Goal: Ask a question: Seek information or help from site administrators or community

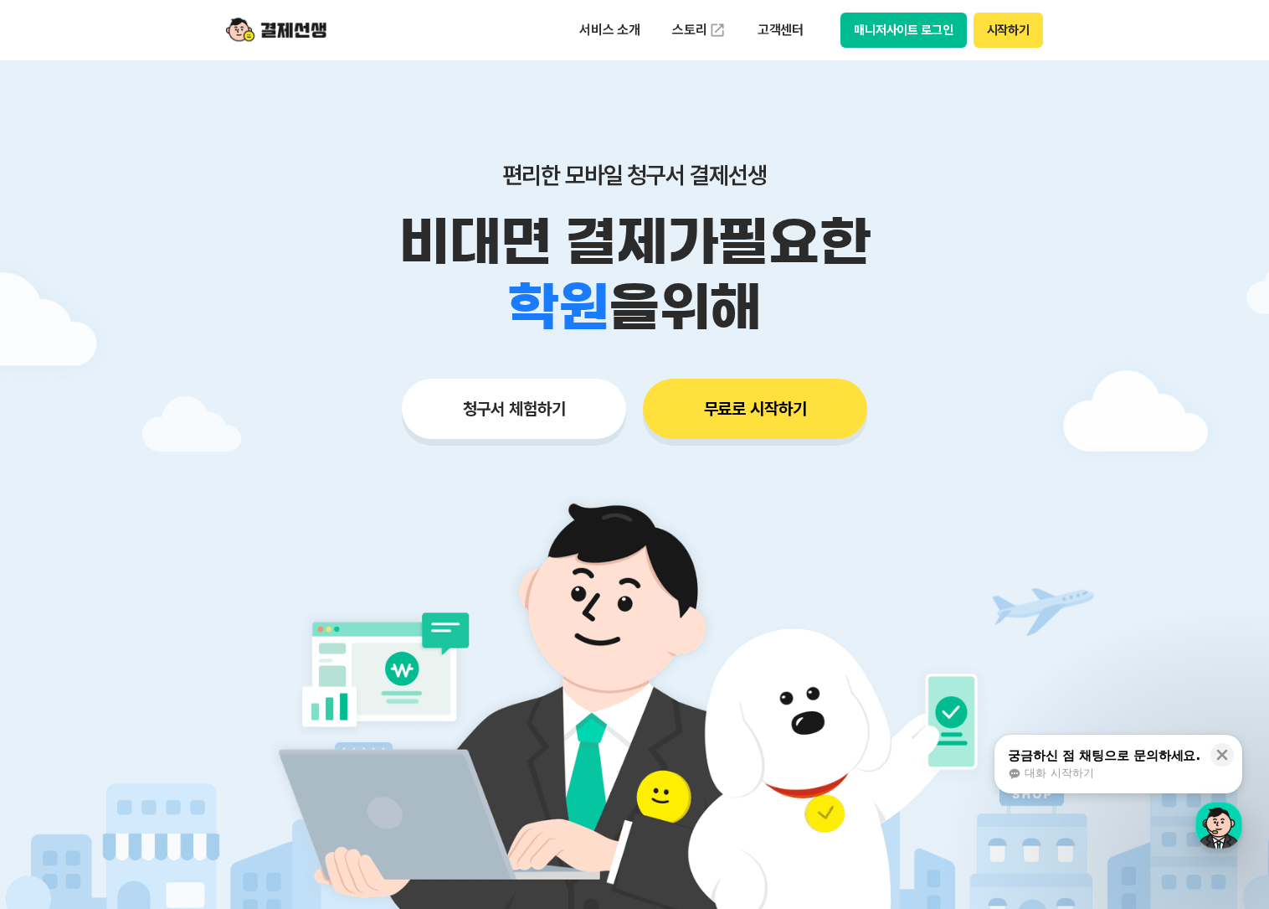
click at [919, 27] on button "매니저사이트 로그인" at bounding box center [904, 30] width 126 height 35
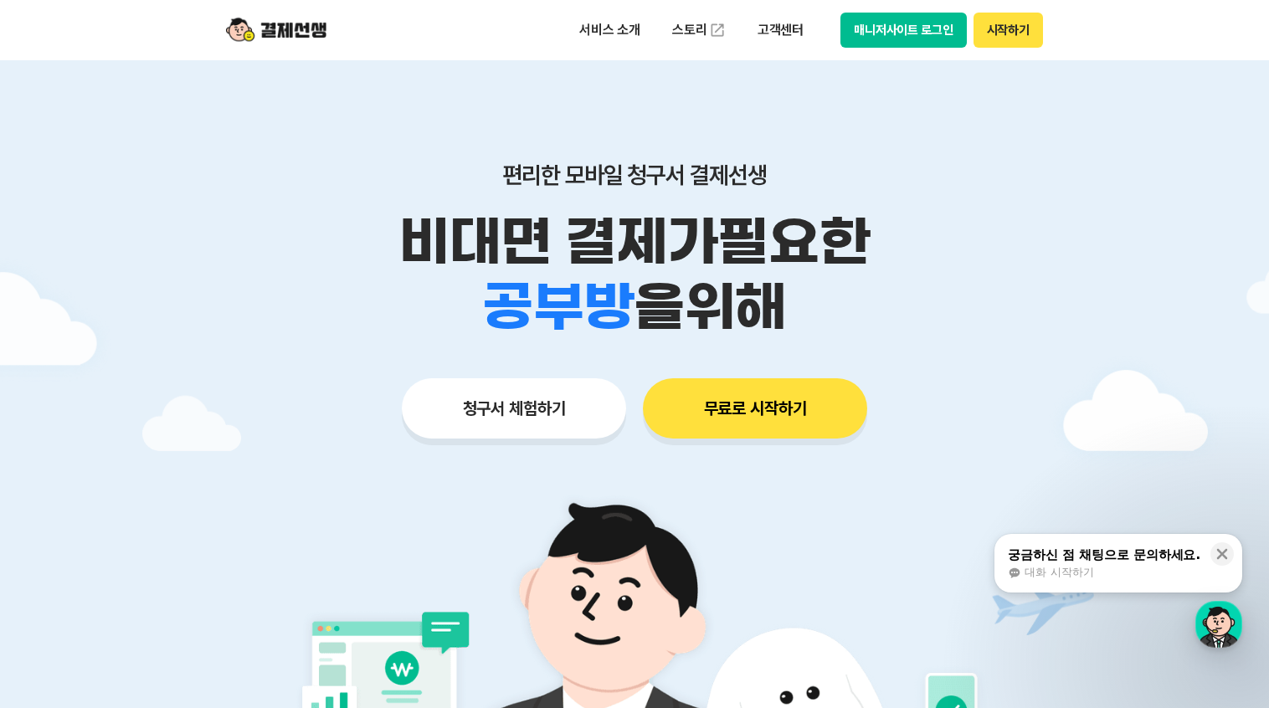
click at [1151, 554] on div "궁금하신 점 채팅으로 문의하세요." at bounding box center [1104, 555] width 193 height 17
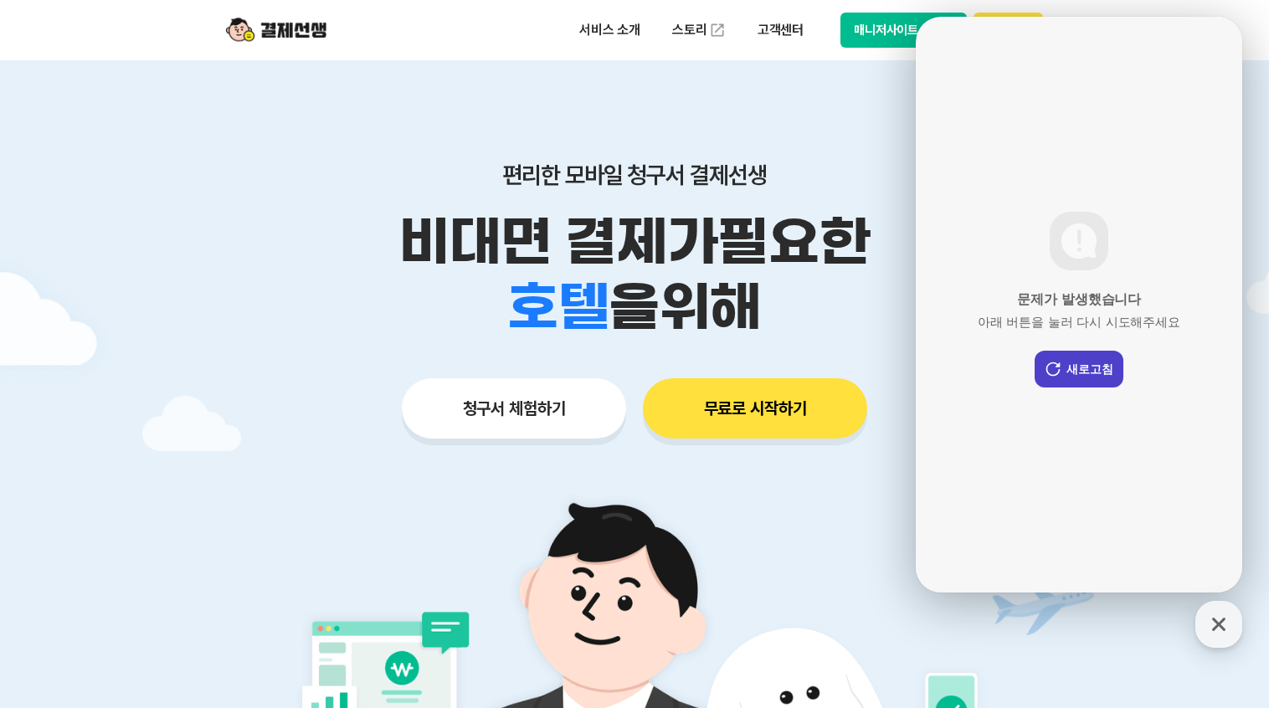
click at [1085, 354] on button "새로고침" at bounding box center [1079, 369] width 89 height 37
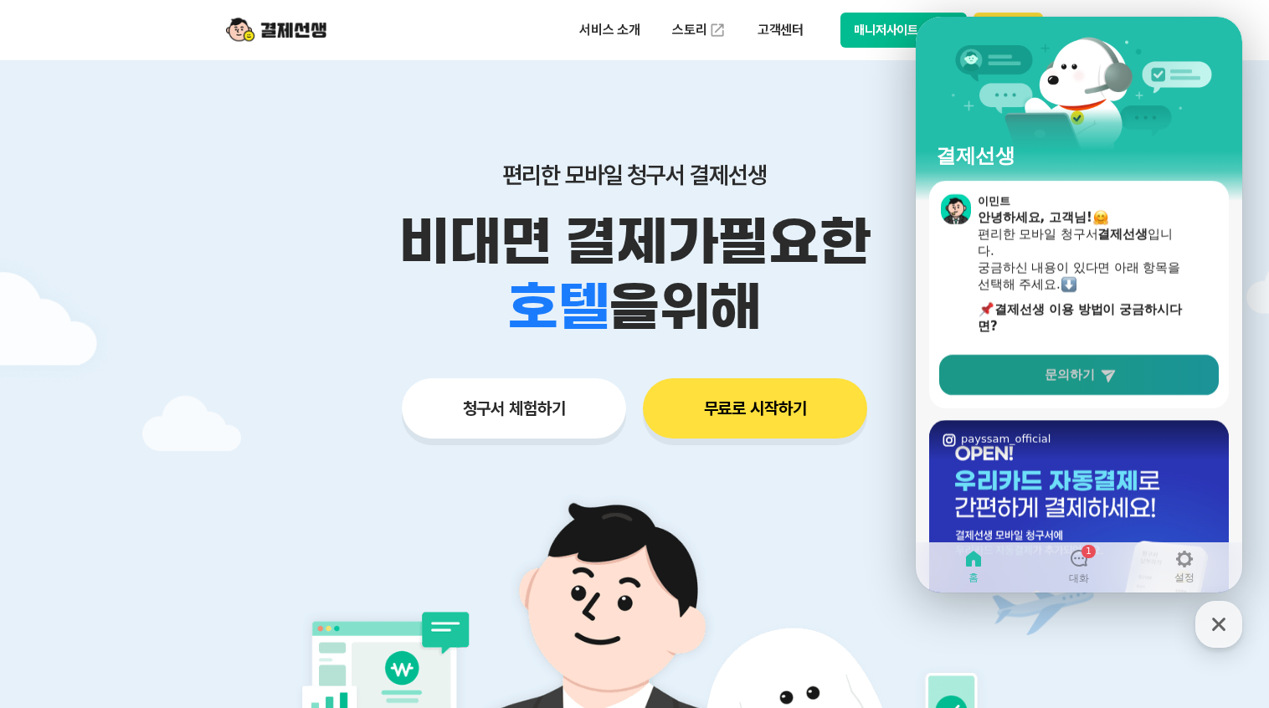
click at [1084, 390] on link "문의하기" at bounding box center [1080, 375] width 280 height 40
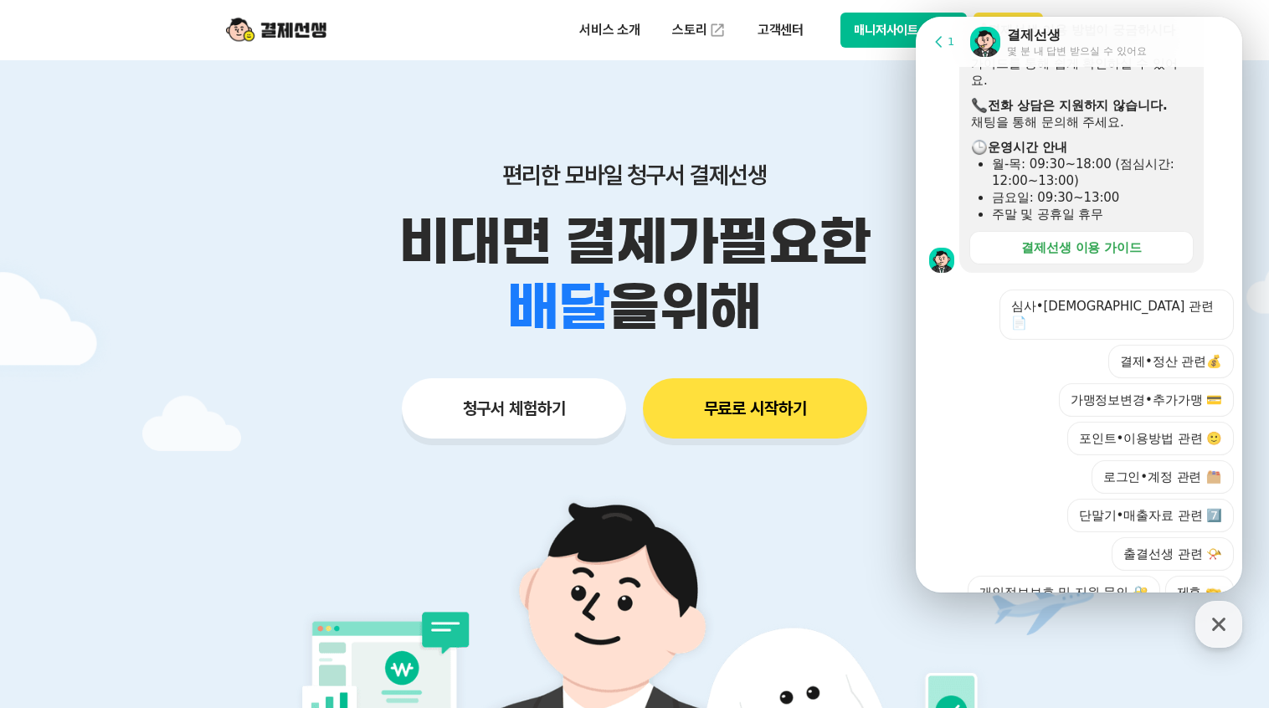
scroll to position [419, 0]
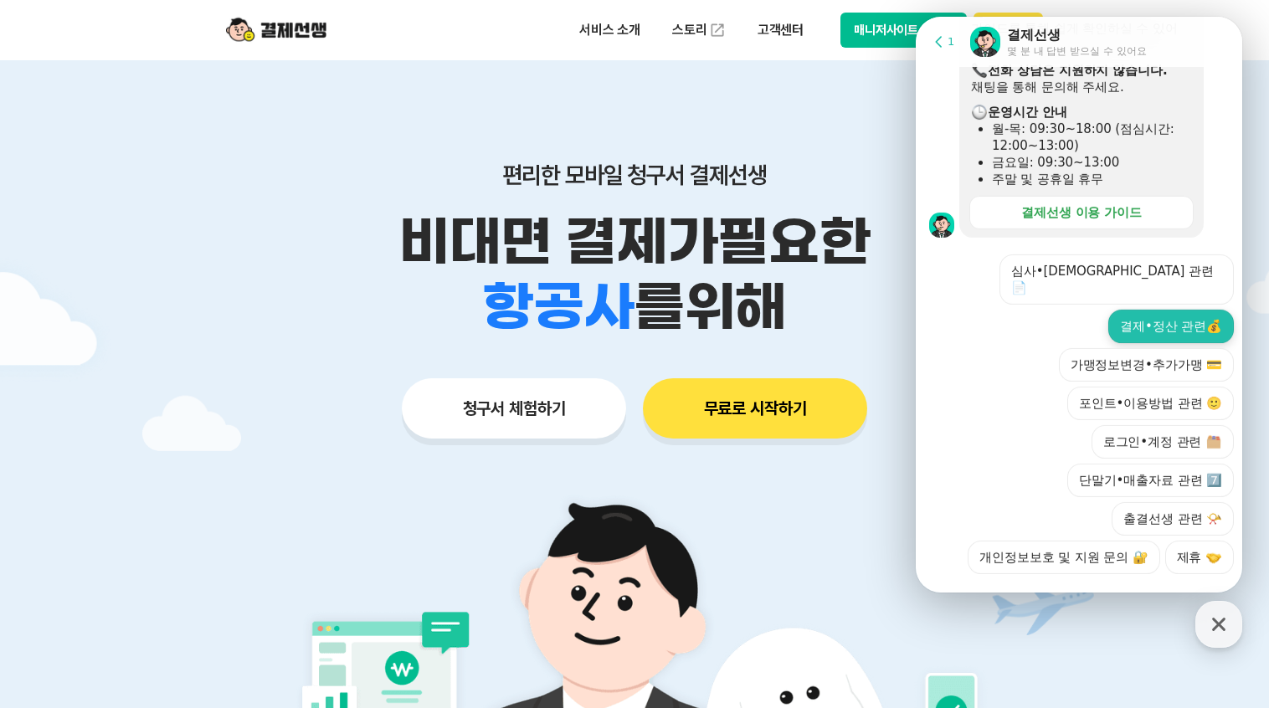
click at [1179, 310] on button "결제•정산 관련💰" at bounding box center [1172, 326] width 126 height 33
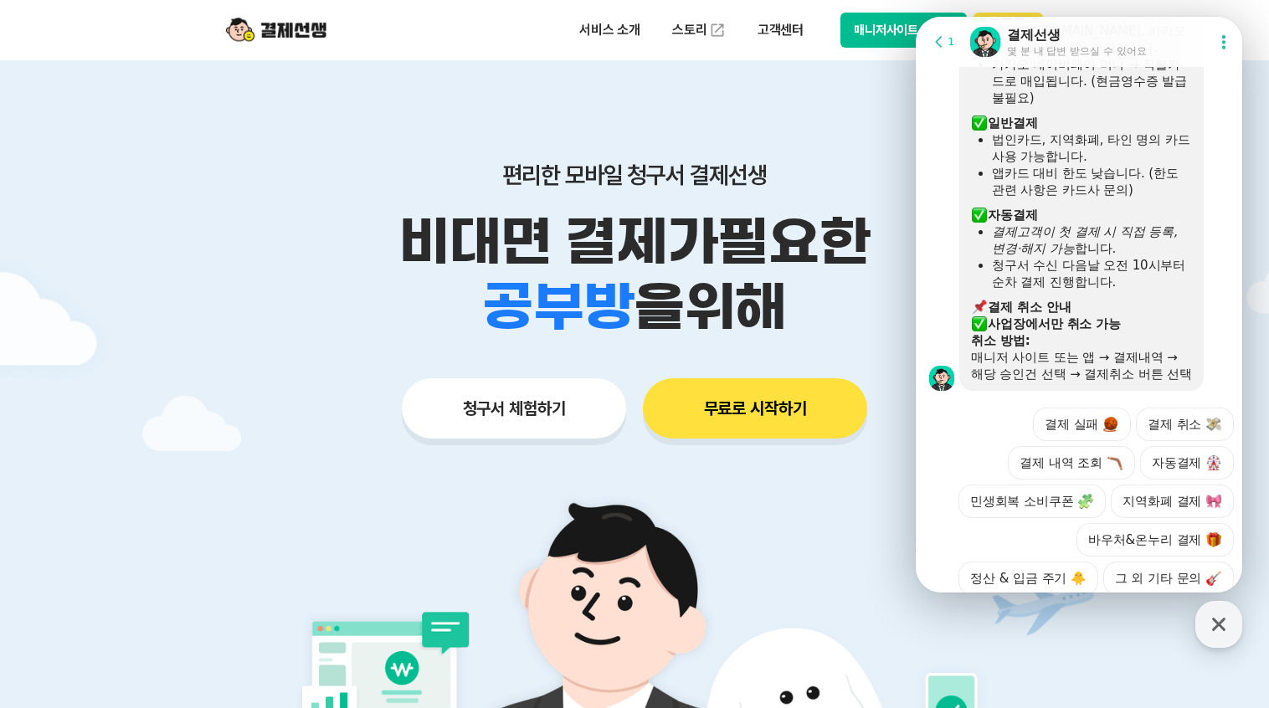
scroll to position [968, 0]
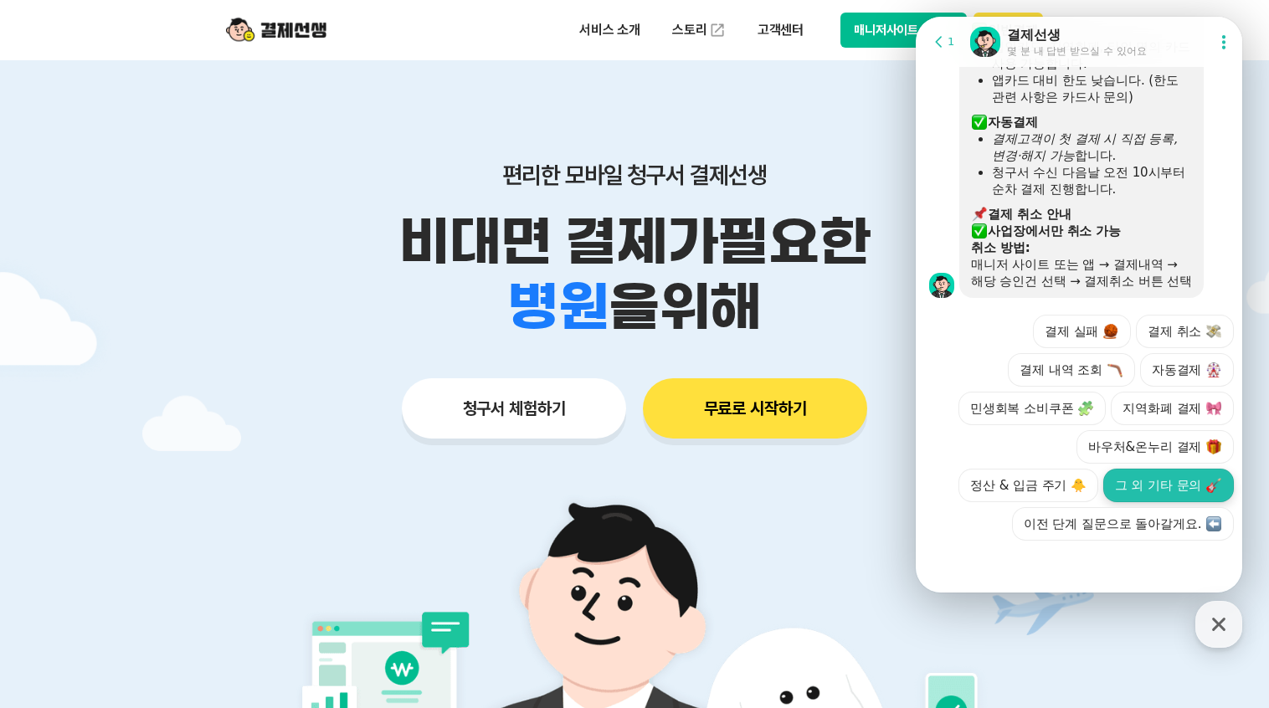
click at [1115, 483] on button "그 외 기타 문의" at bounding box center [1169, 485] width 131 height 33
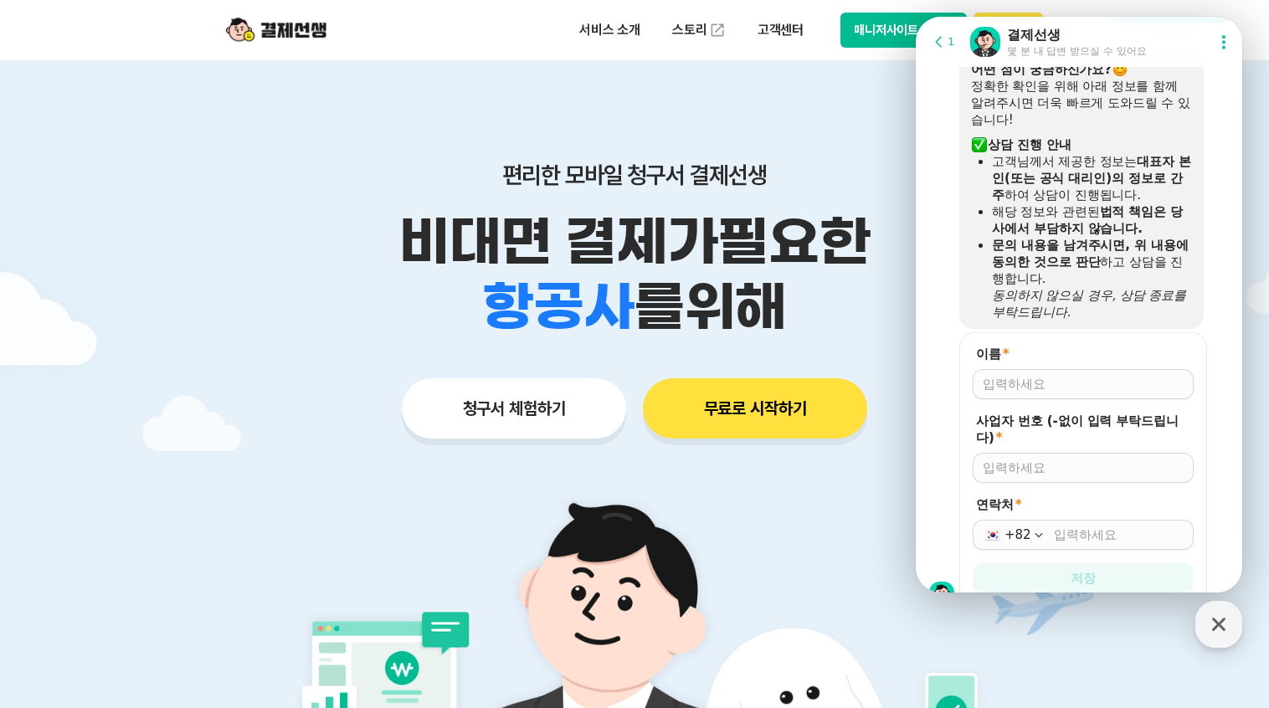
scroll to position [1283, 0]
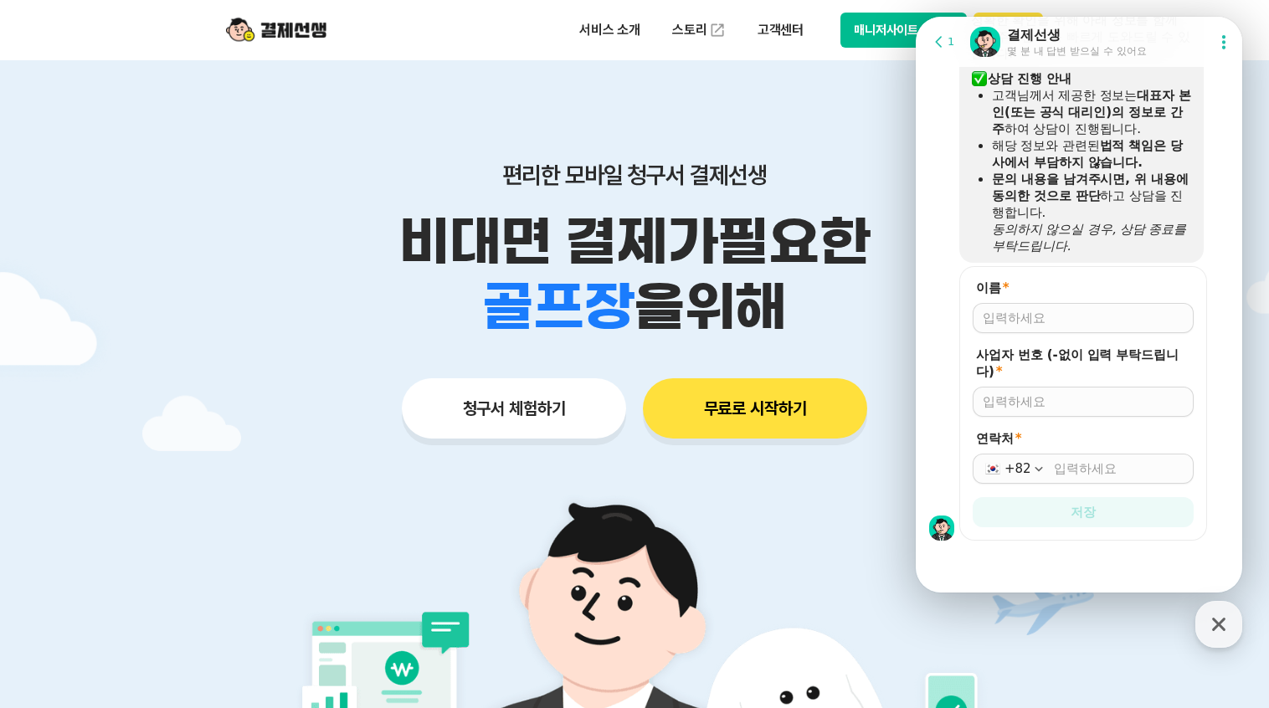
click at [1037, 323] on input "이름 *" at bounding box center [1083, 318] width 201 height 17
type input "[PERSON_NAME]"
click at [1026, 412] on div at bounding box center [1083, 402] width 221 height 30
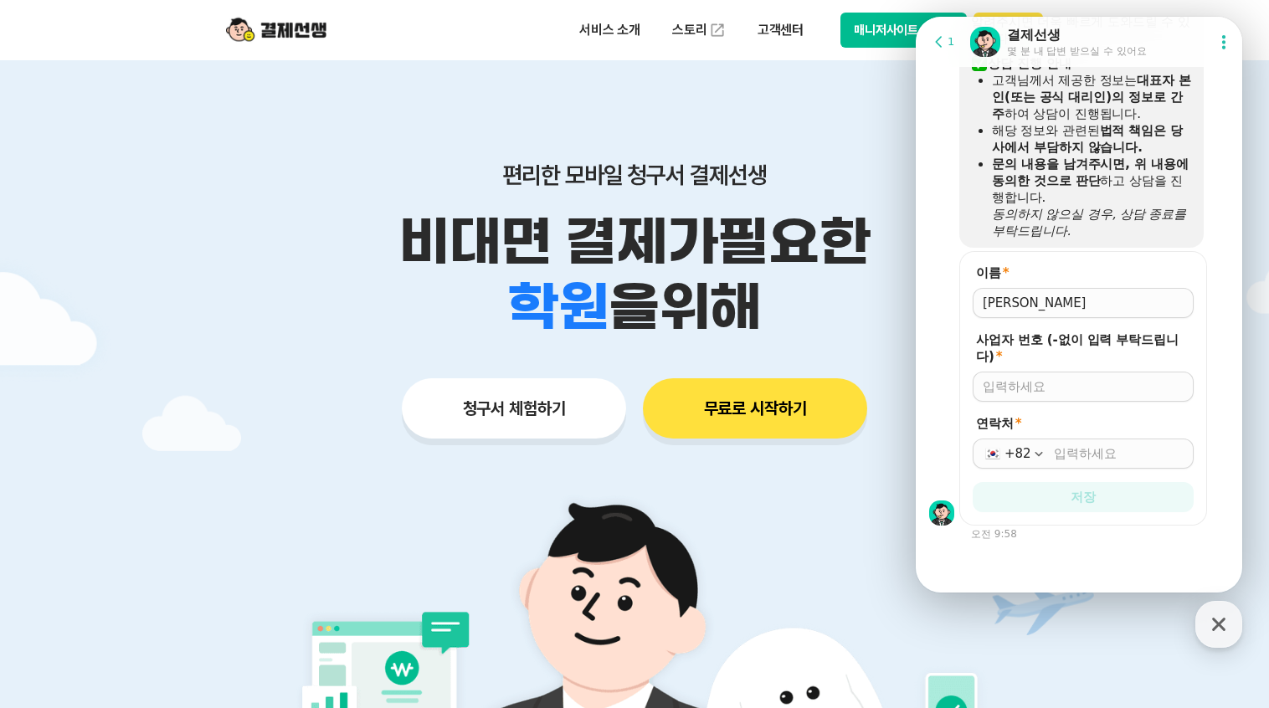
click at [1026, 395] on div at bounding box center [1083, 387] width 221 height 30
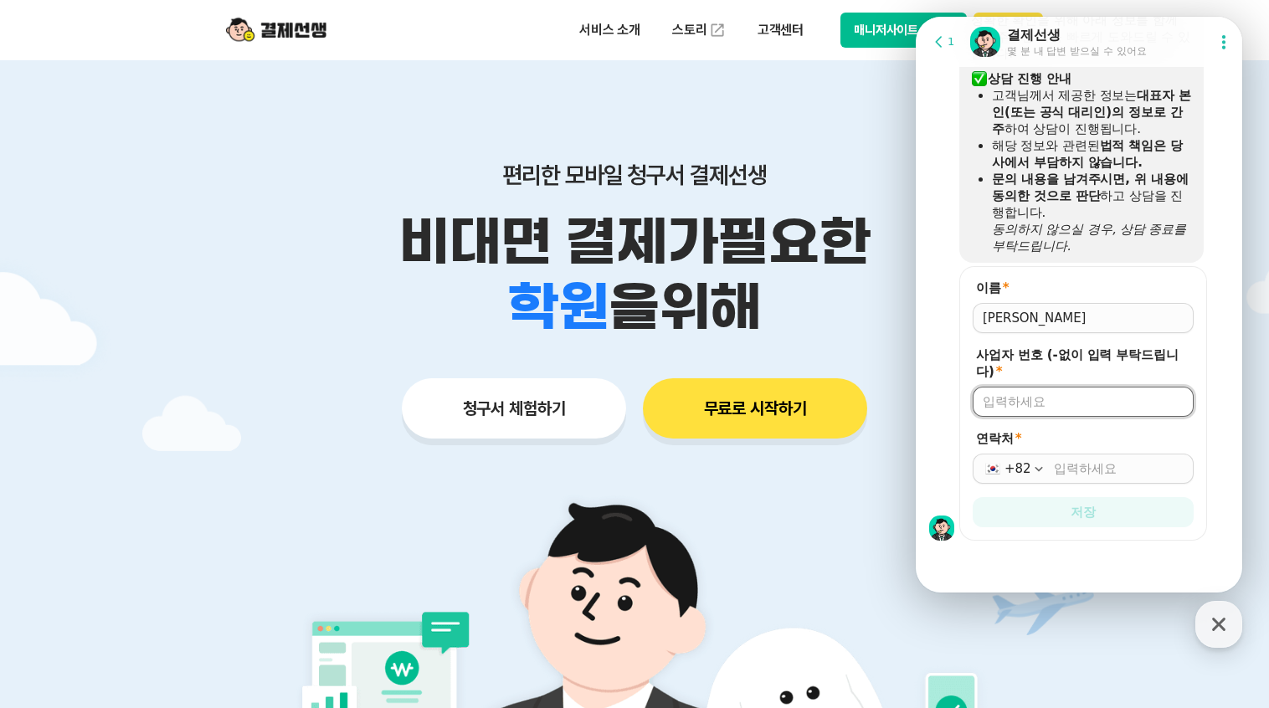
type input "[PHONE_NUMBER]"
click at [1056, 462] on input "연락처 *" at bounding box center [1119, 469] width 130 height 17
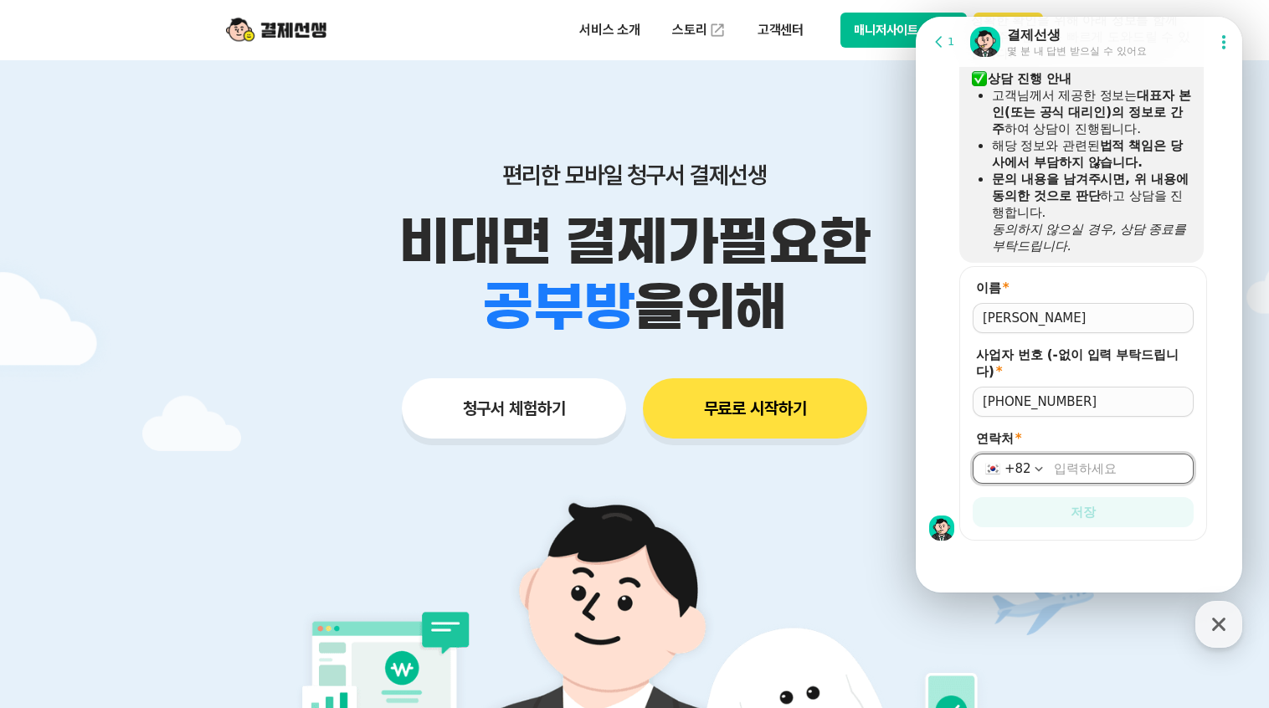
type input "[PHONE_NUMBER]"
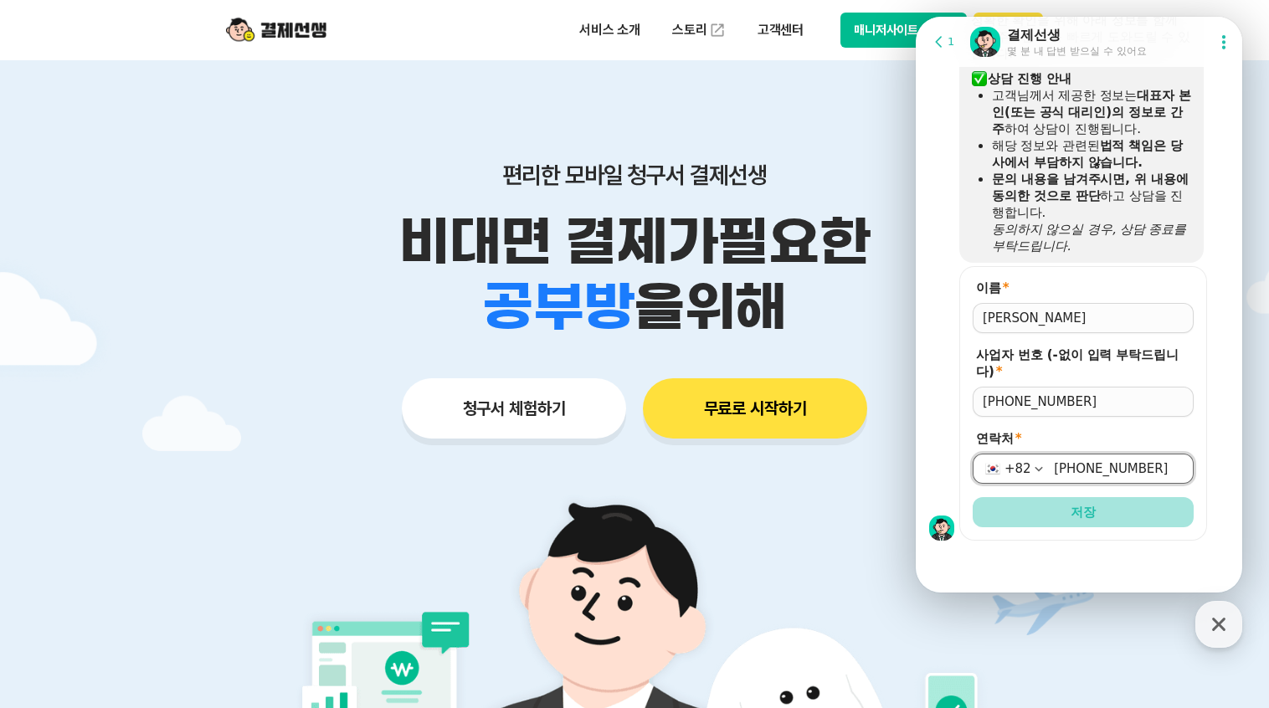
click at [1124, 513] on button "저장" at bounding box center [1083, 512] width 221 height 30
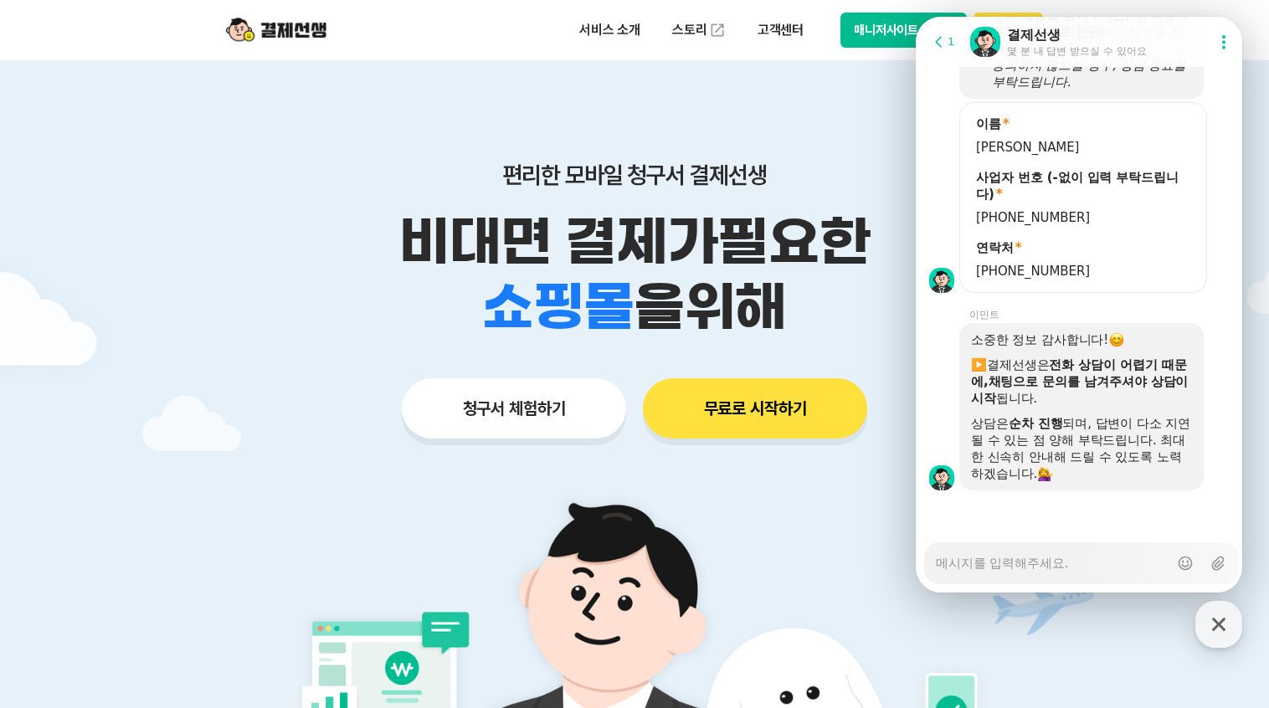
scroll to position [1447, 0]
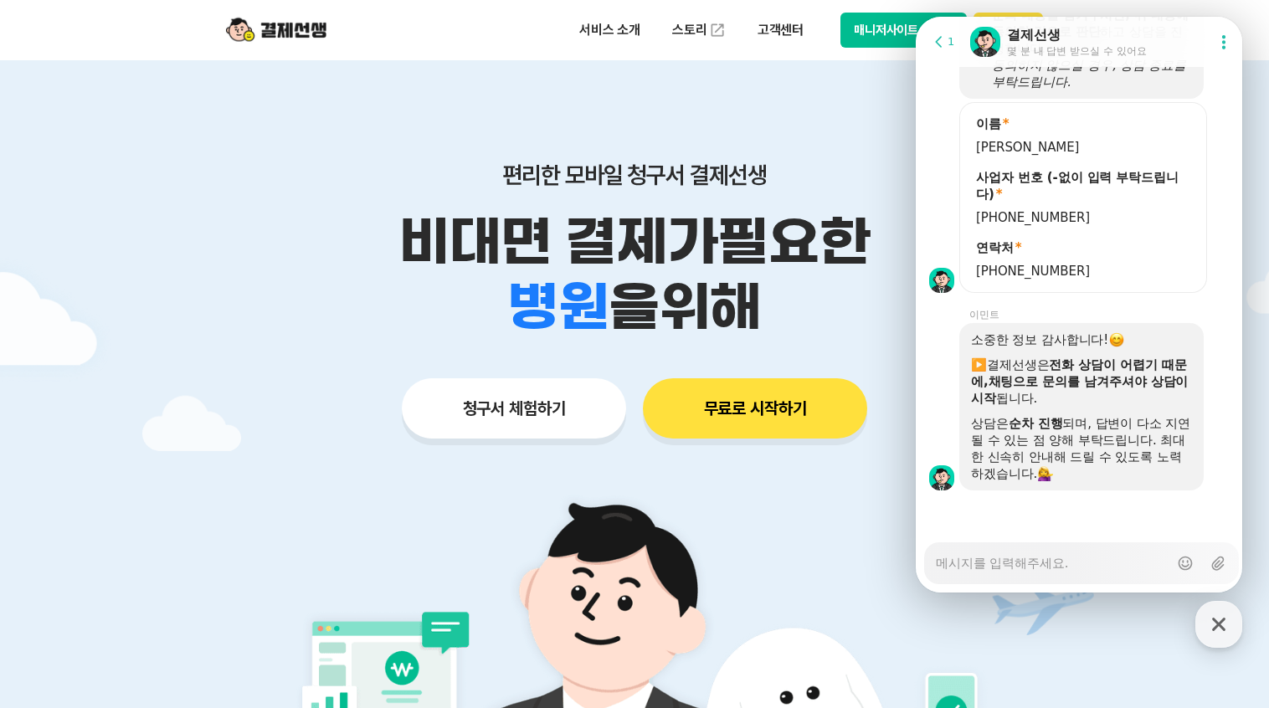
click at [1055, 567] on textarea "Messenger Input Textarea" at bounding box center [1052, 557] width 233 height 28
type textarea "x"
type textarea "ㅋ"
type textarea "x"
type textarea "카"
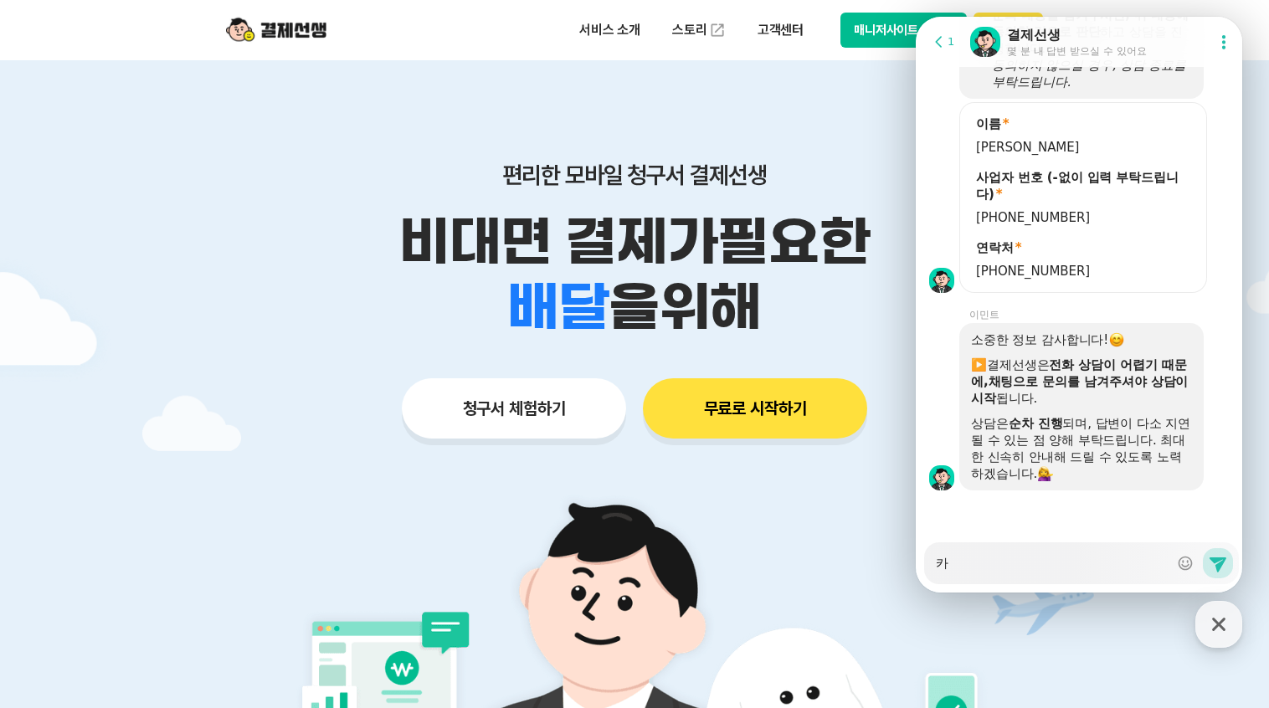
type textarea "x"
type textarea "캌"
type textarea "x"
type textarea "카카"
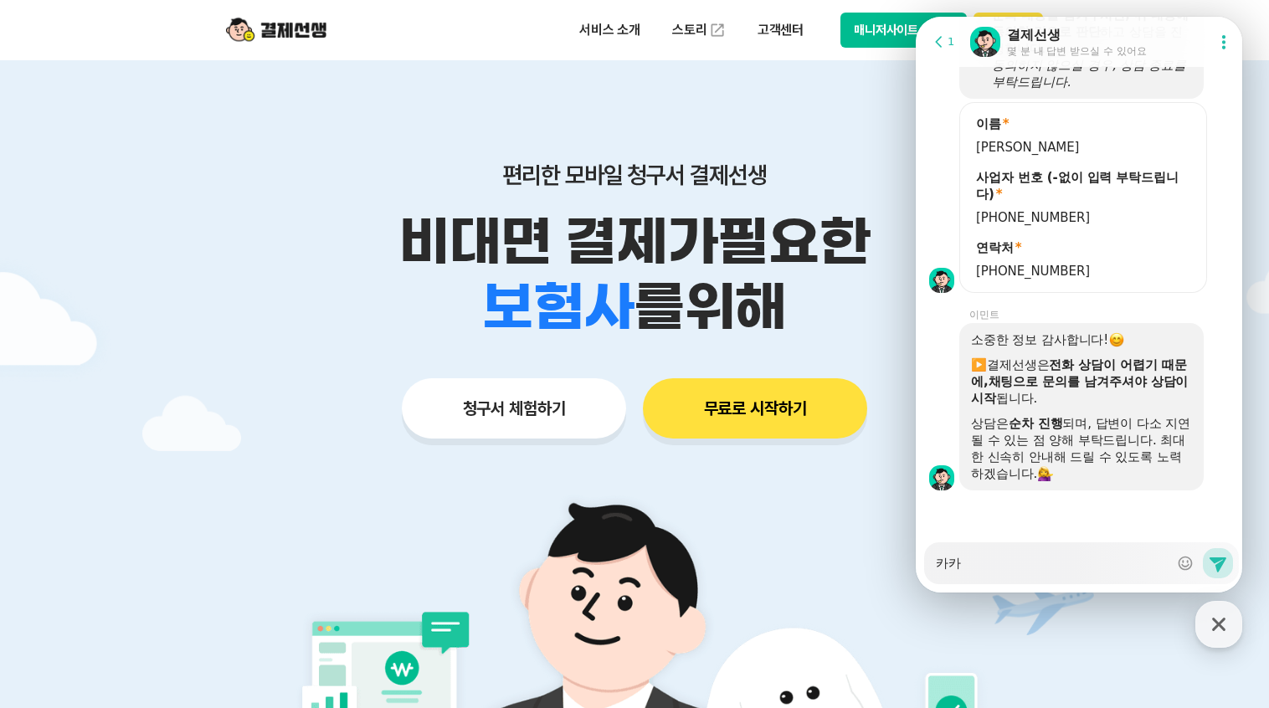
type textarea "x"
type textarea "카캉"
type textarea "x"
type textarea "카카오"
type textarea "x"
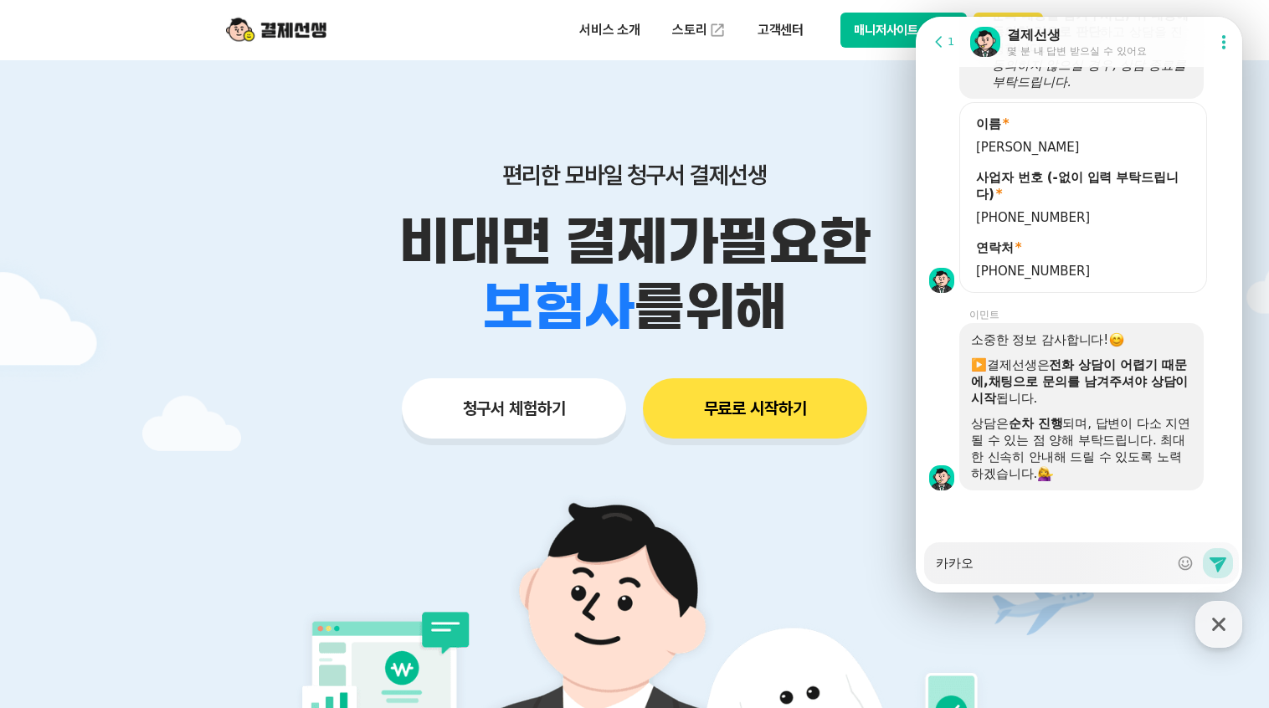
type textarea "카카옽"
type textarea "x"
type textarea "카카오토"
type textarea "x"
type textarea "카카오톡"
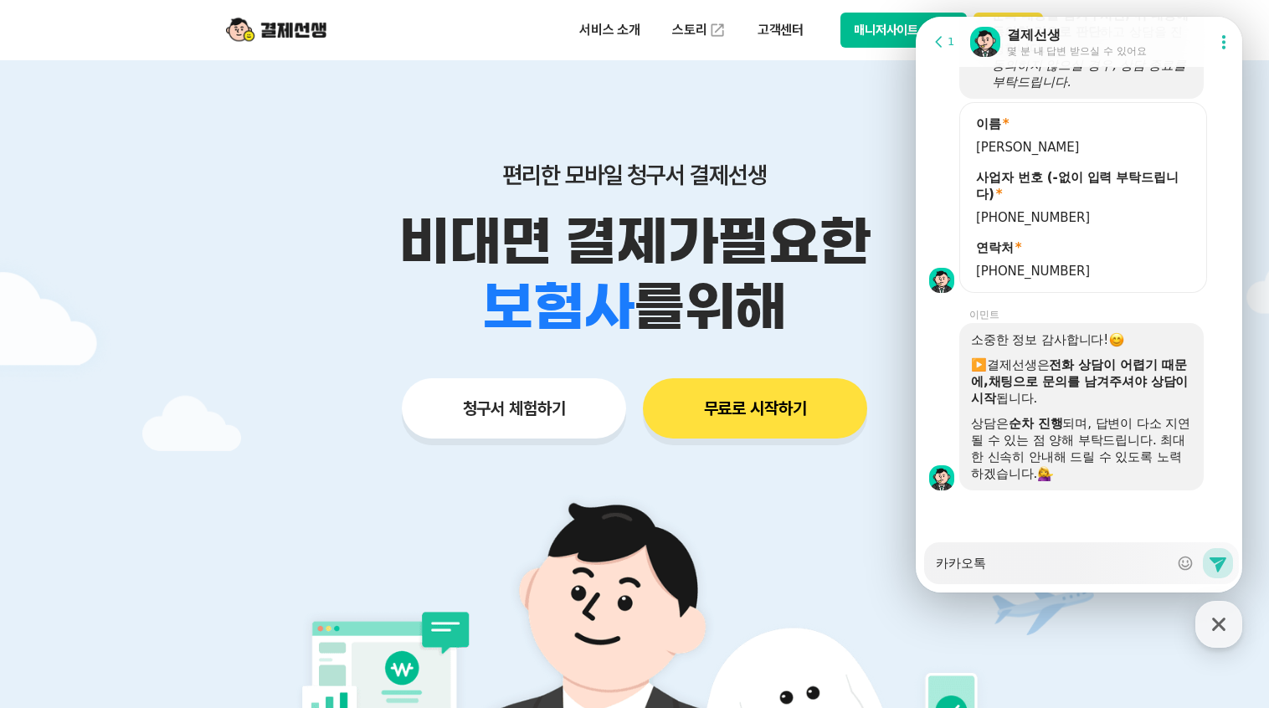
type textarea "x"
type textarea "카카오톡ㅇ"
type textarea "x"
type textarea "카카오톡이"
type textarea "x"
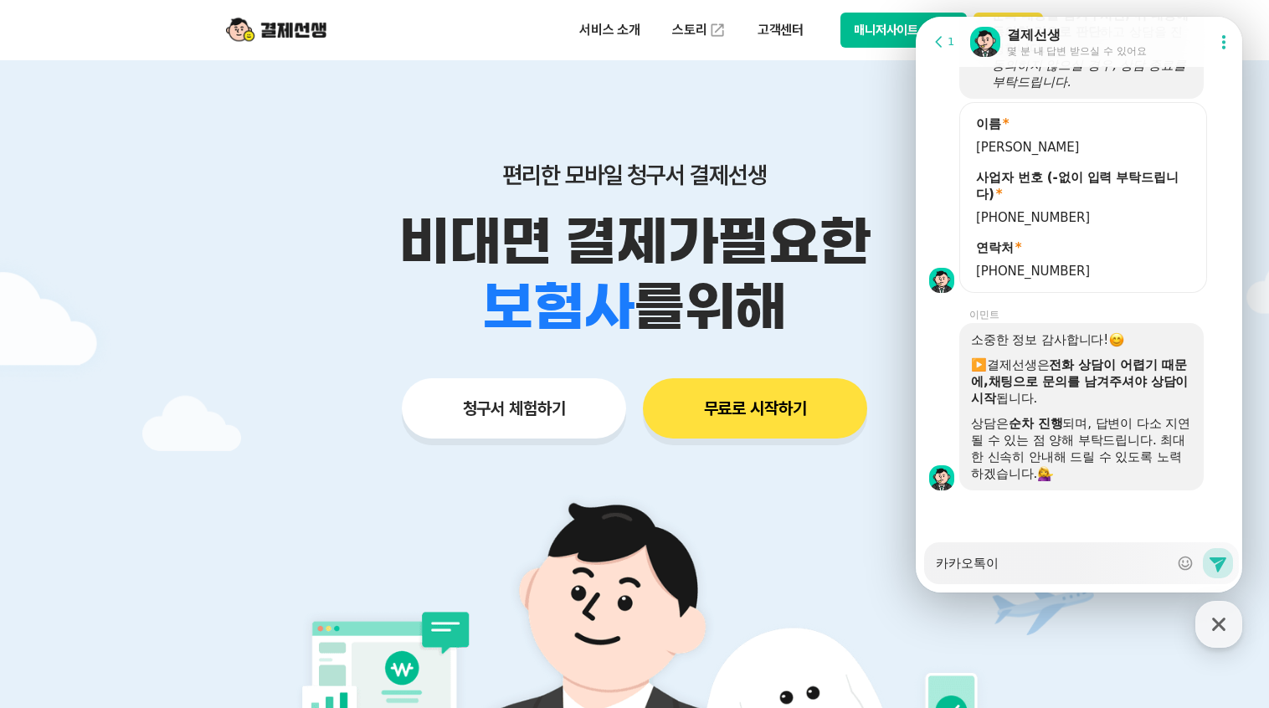
type textarea "카카오톡이"
type textarea "x"
type textarea "카카오톡이 ㅇ"
type textarea "x"
type textarea "카카오톡이 어"
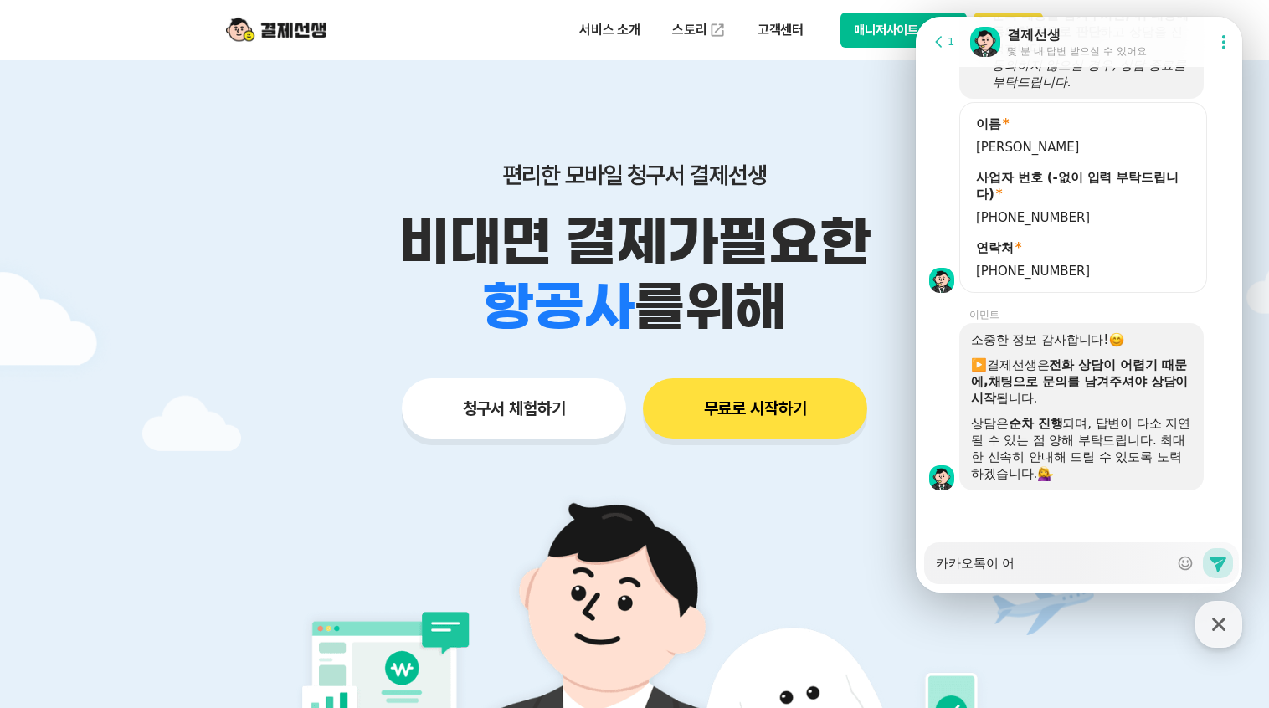
type textarea "x"
type textarea "카카오톡이 업"
type textarea "x"
type textarea "카카오톡이 없"
type textarea "x"
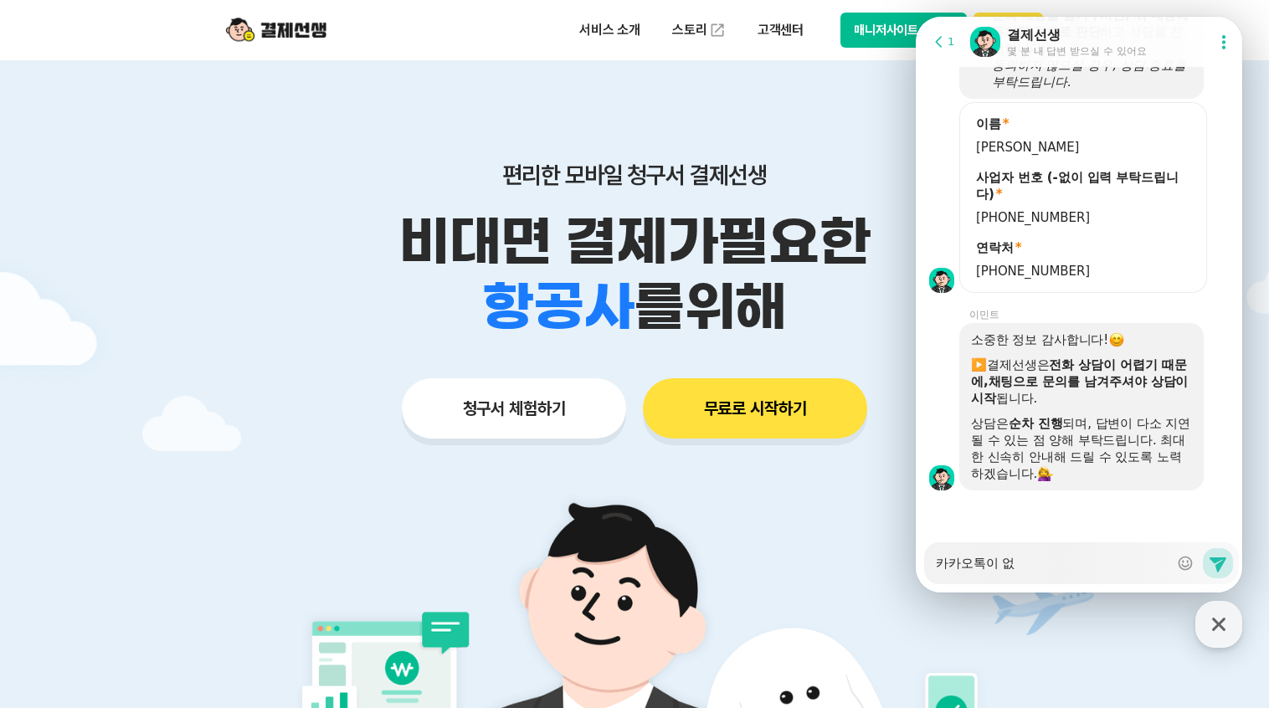
type textarea "카카오톡이 없ㅇ"
type textarea "x"
type textarea "카카오톡이 없으"
type textarea "x"
type textarea "카카오톡이 없을"
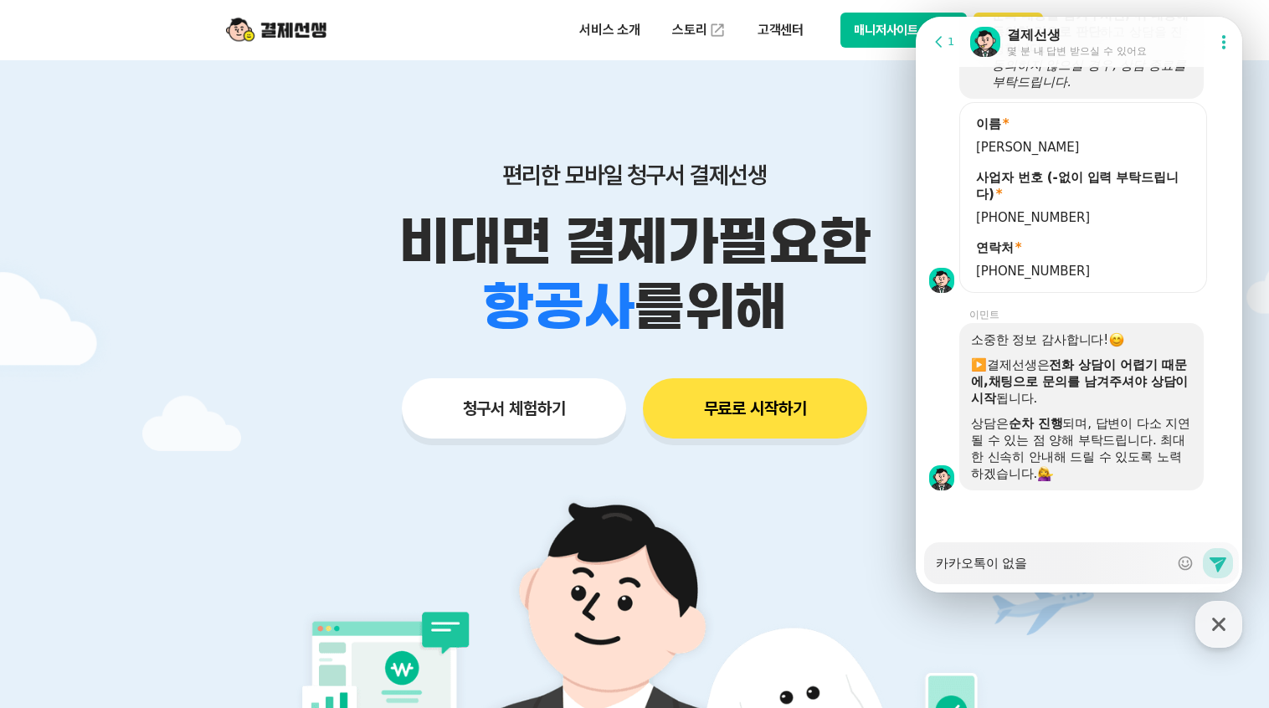
type textarea "x"
type textarea "카카오톡이 없읈"
type textarea "x"
type textarea "카카오톡[PERSON_NAME]"
type textarea "x"
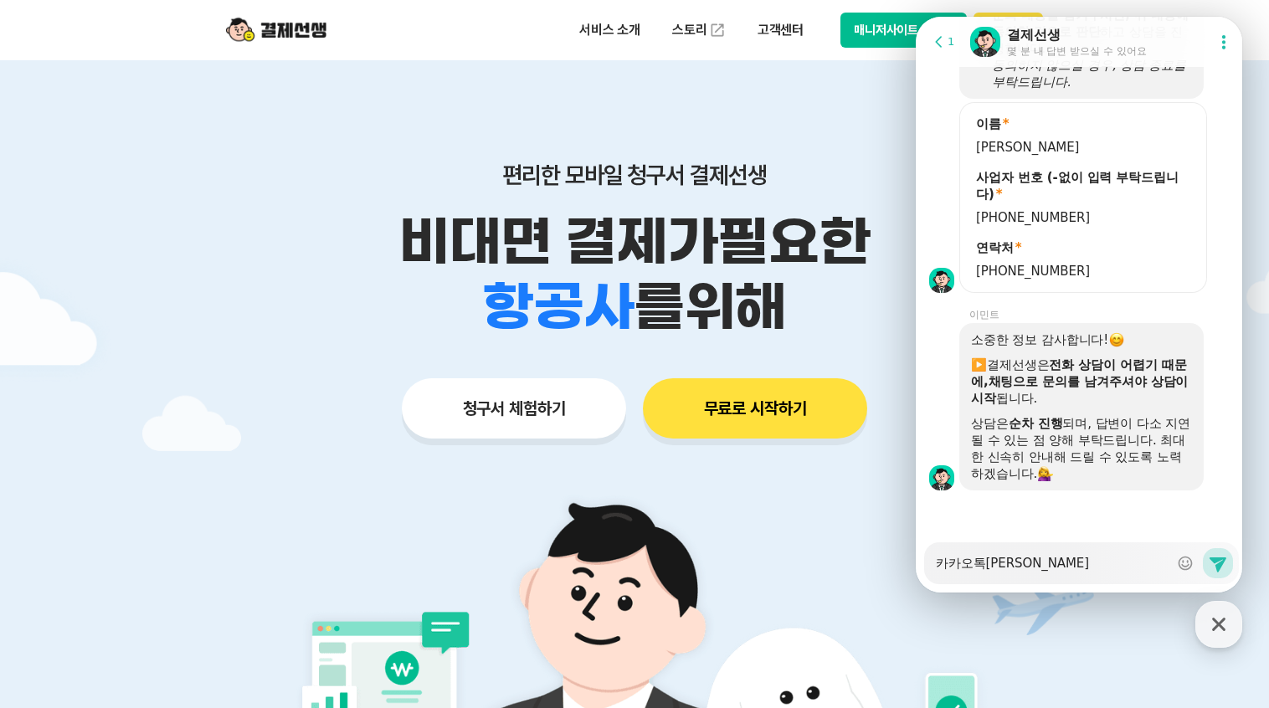
type textarea "카카오톡[PERSON_NAME]"
type textarea "x"
type textarea "카카오톡이 없을시 ㄱ"
type textarea "x"
type textarea "카카오톡이 없을시 겨"
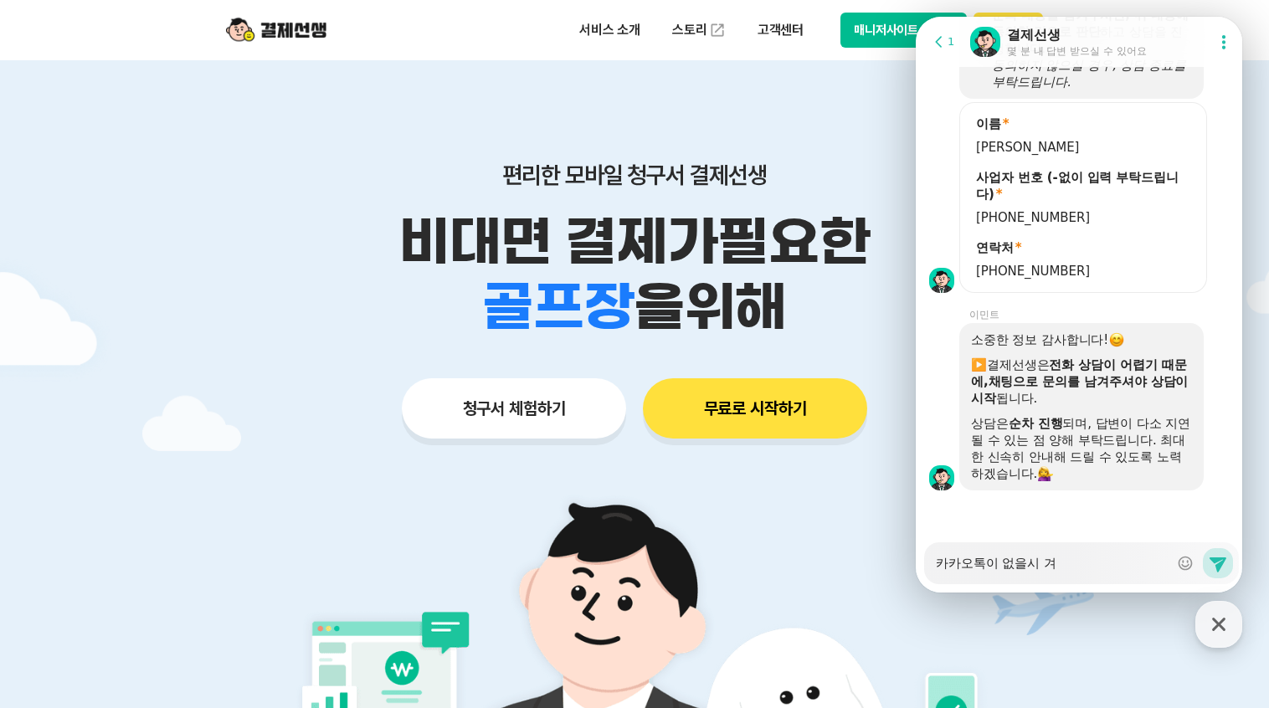
type textarea "x"
type textarea "카카오톡이 없을시 결"
type textarea "x"
type textarea "카카오톡이 없을시 결ㅈ"
type textarea "x"
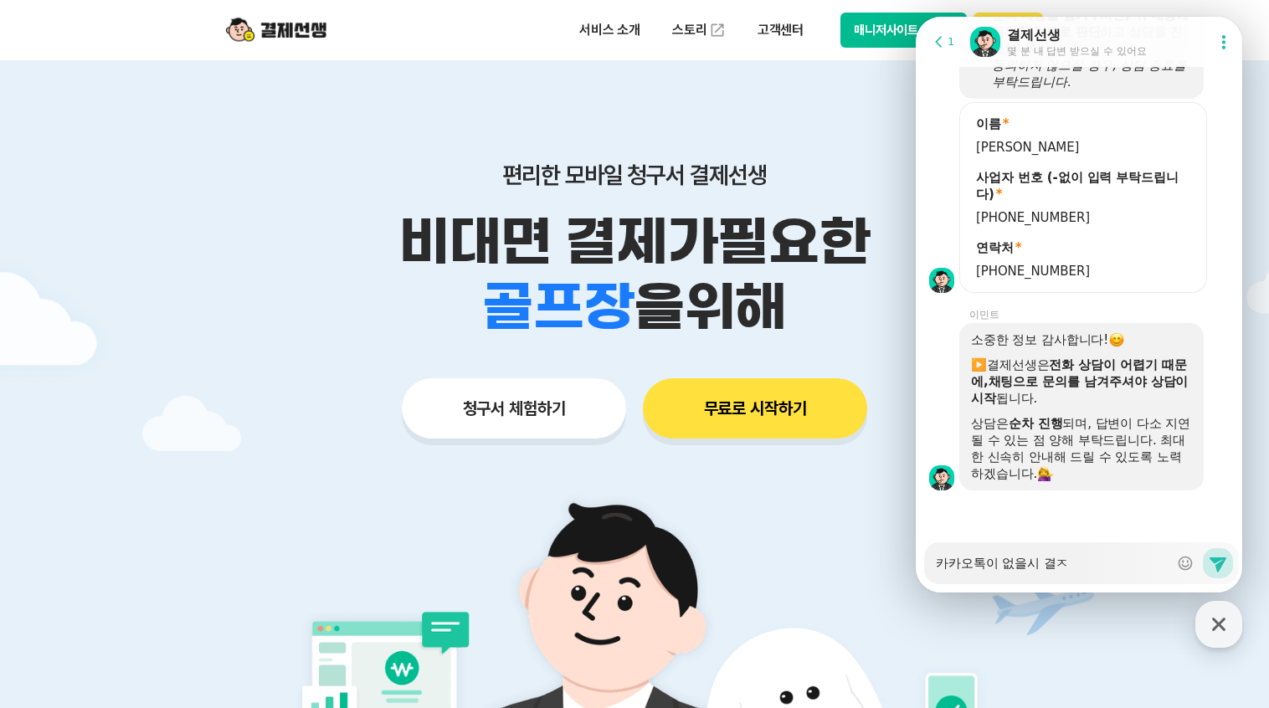
type textarea "카카오톡이 없을시 결제"
type textarea "x"
type textarea "카카오톡이 없을시 결젤"
type textarea "x"
type textarea "카카오톡이 없을시 결제르"
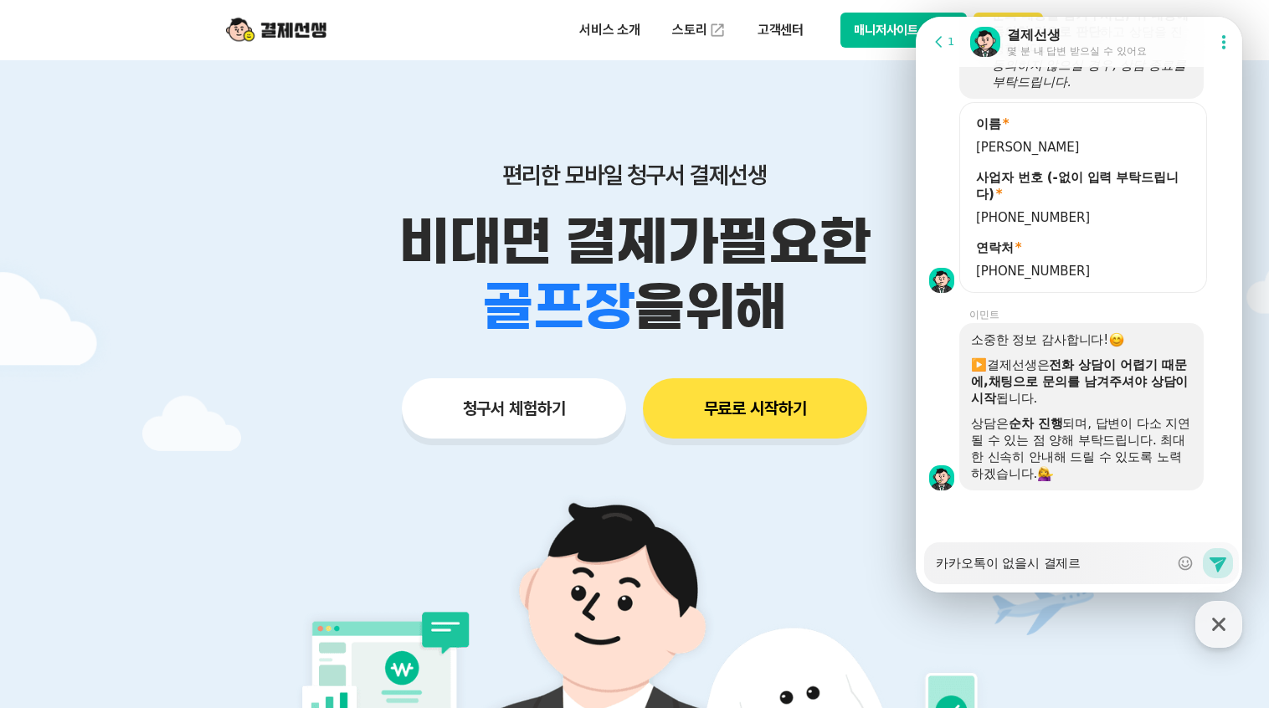
type textarea "x"
type textarea "카카오톡이 없을시 결제를"
type textarea "x"
type textarea "카카오톡이 없을시 결제를"
type textarea "x"
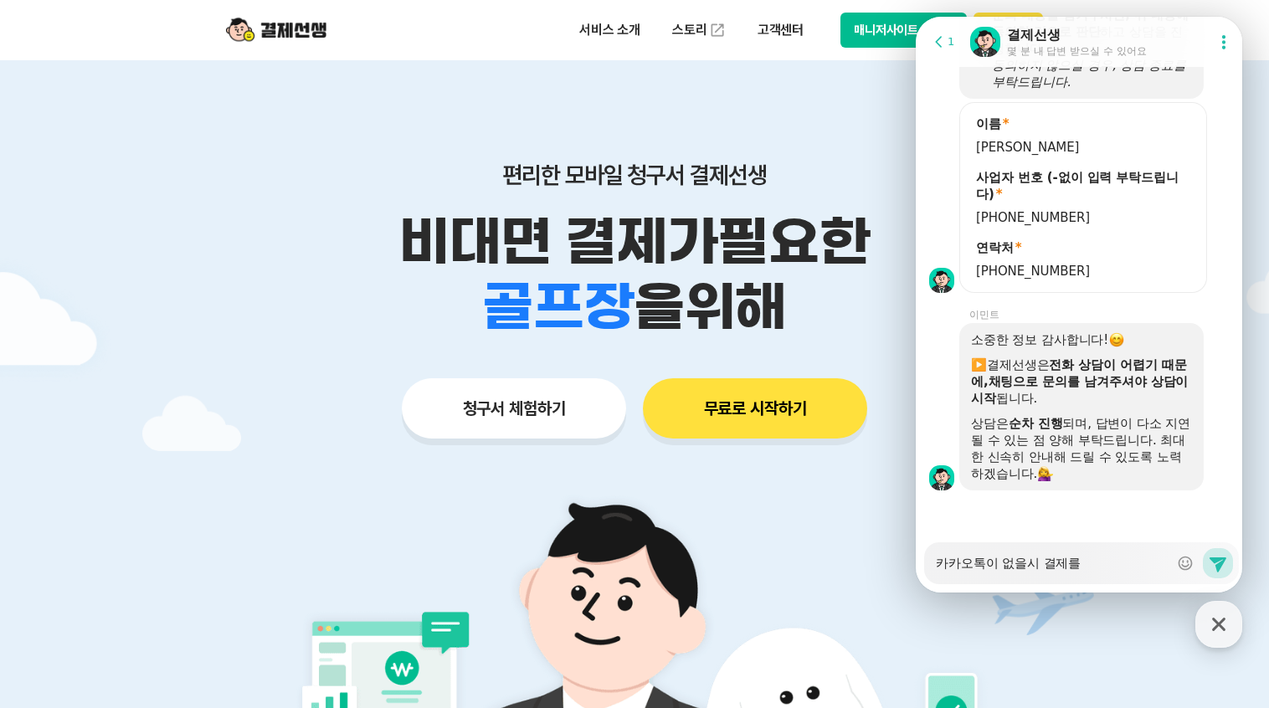
type textarea "카카오톡이 없을시 결제를 ㅇ"
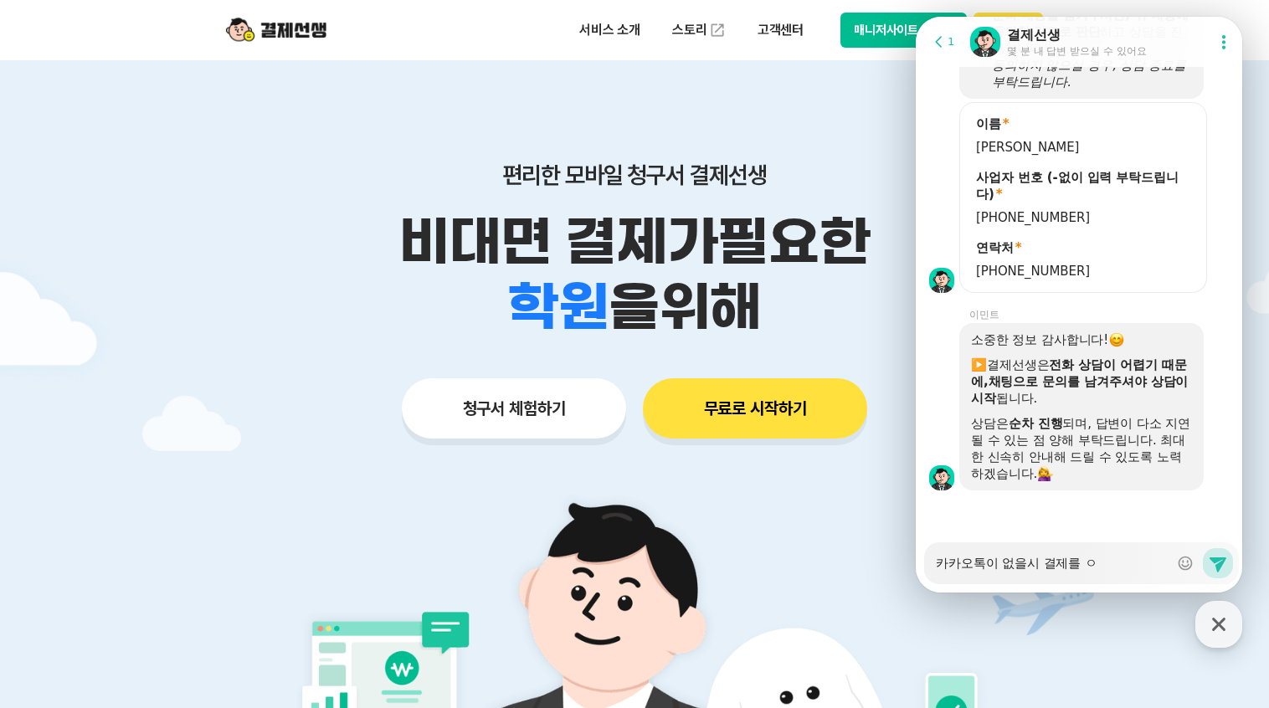
type textarea "x"
type textarea "카카오톡이 없을시 결제를 어"
type textarea "x"
type textarea "카카오톡이 없을시 결제를 어ㄸ"
type textarea "x"
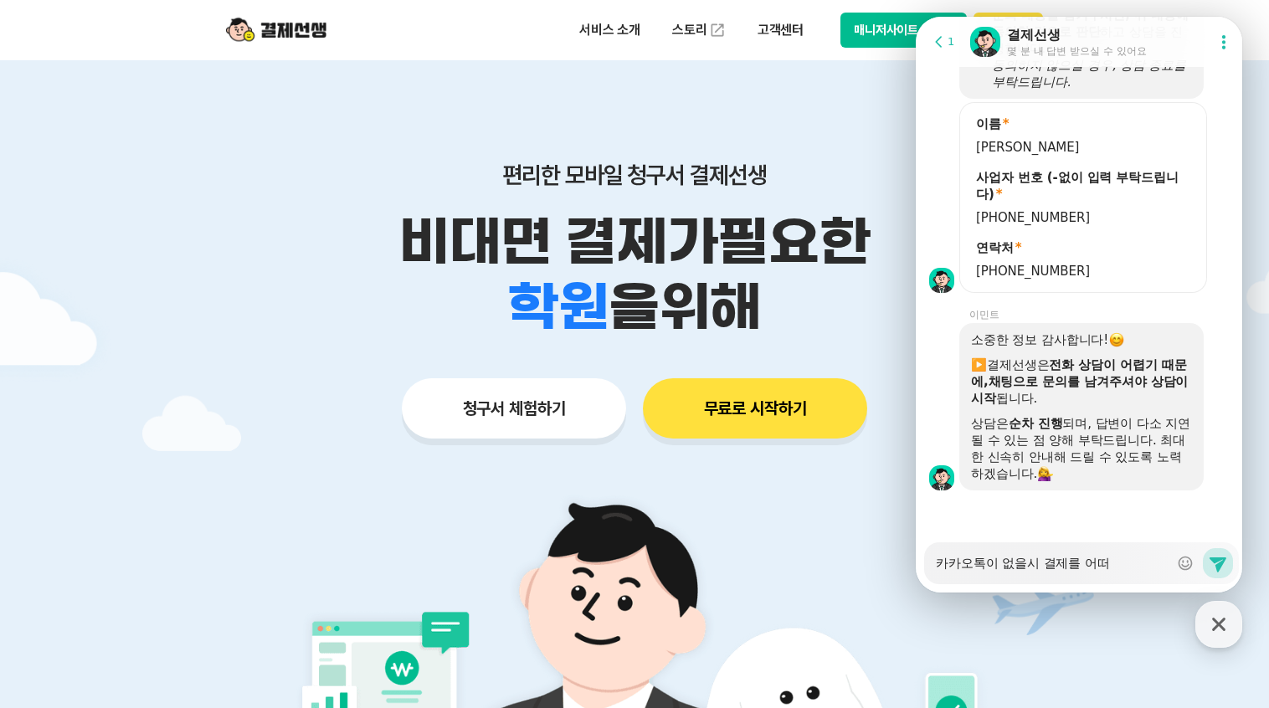
type textarea "카카오톡이 없을시 결제를 어떨"
type textarea "x"
type textarea "카카오톡이 없을시 결제를 어떯"
type textarea "x"
type textarea "카카오톡이 없을시 결제를 어떯ㄱ"
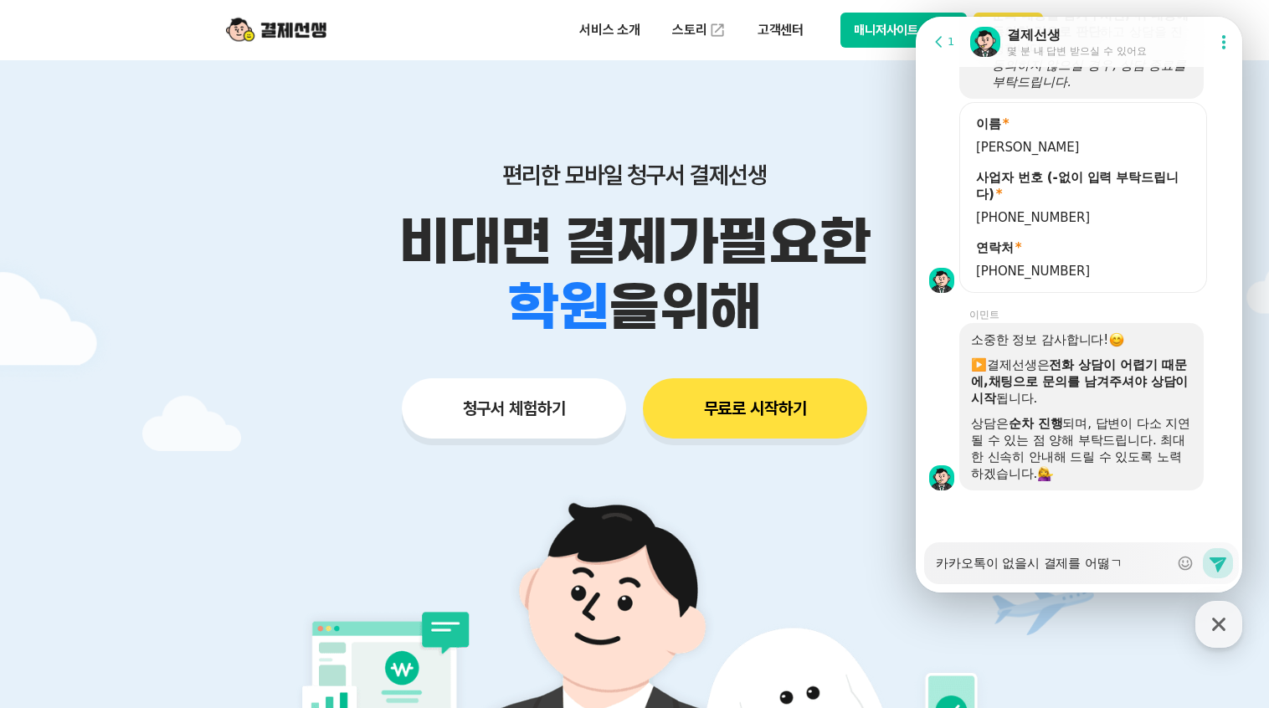
type textarea "x"
type textarea "카카오톡이 없을시 결제를 어떯게"
type textarea "x"
type textarea "카카오톡이 없을시 결제를 어떯ㄱ"
type textarea "x"
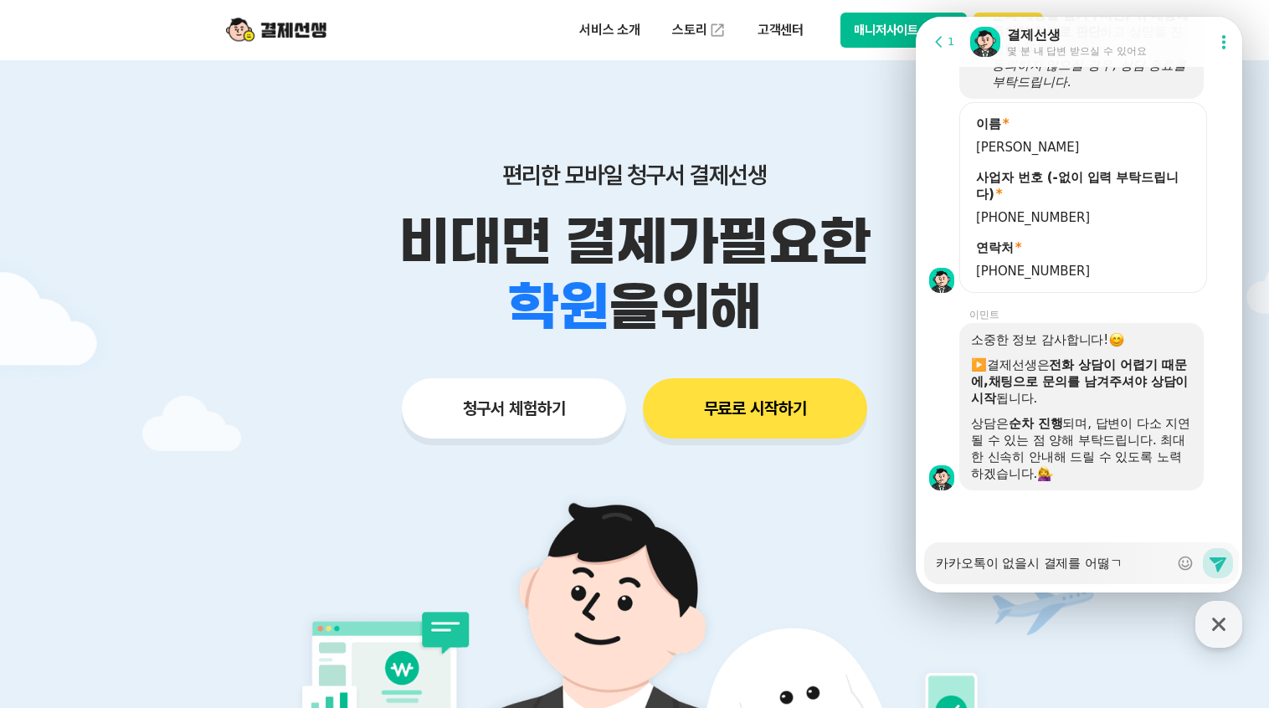
type textarea "카카오톡이 없을시 결제를 어떯"
type textarea "x"
type textarea "카카오톡이 없을시 결제를 어"
type textarea "x"
type textarea "카카오톡이 없을시 결제를"
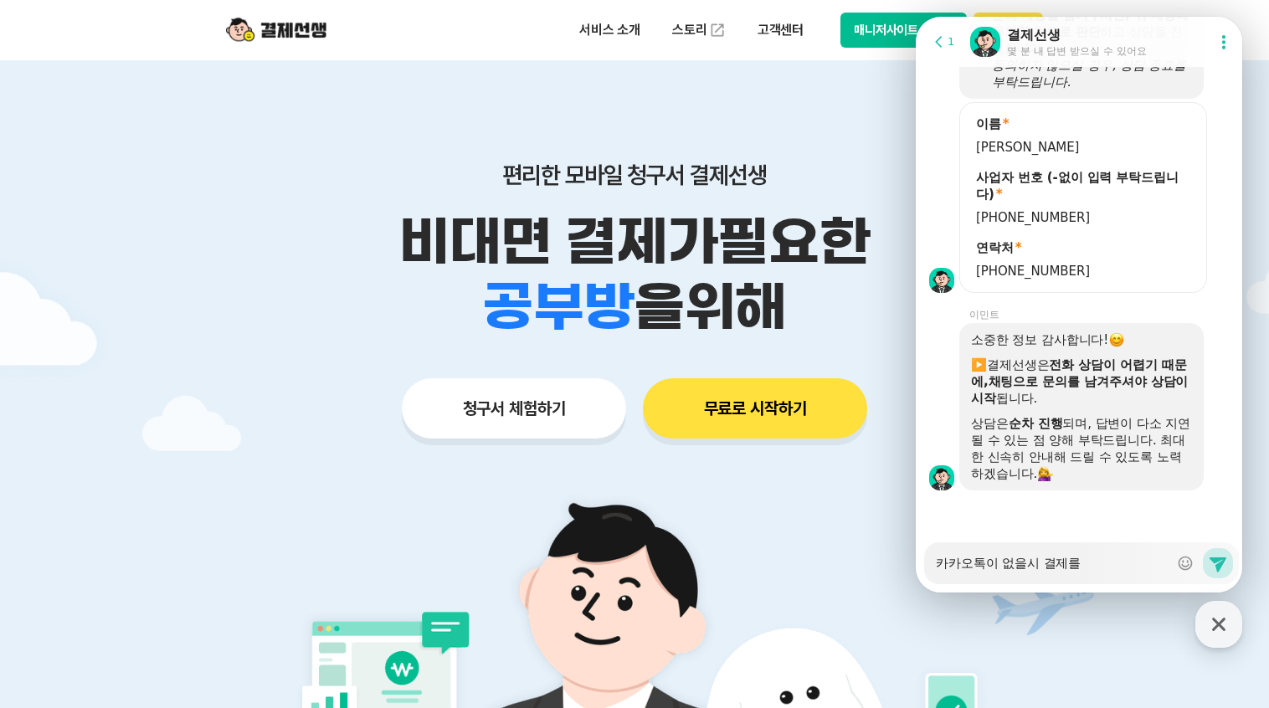
type textarea "x"
type textarea "카카오톡이 없을시 결제를"
type textarea "x"
type textarea "카카오톡이 없을시 결제"
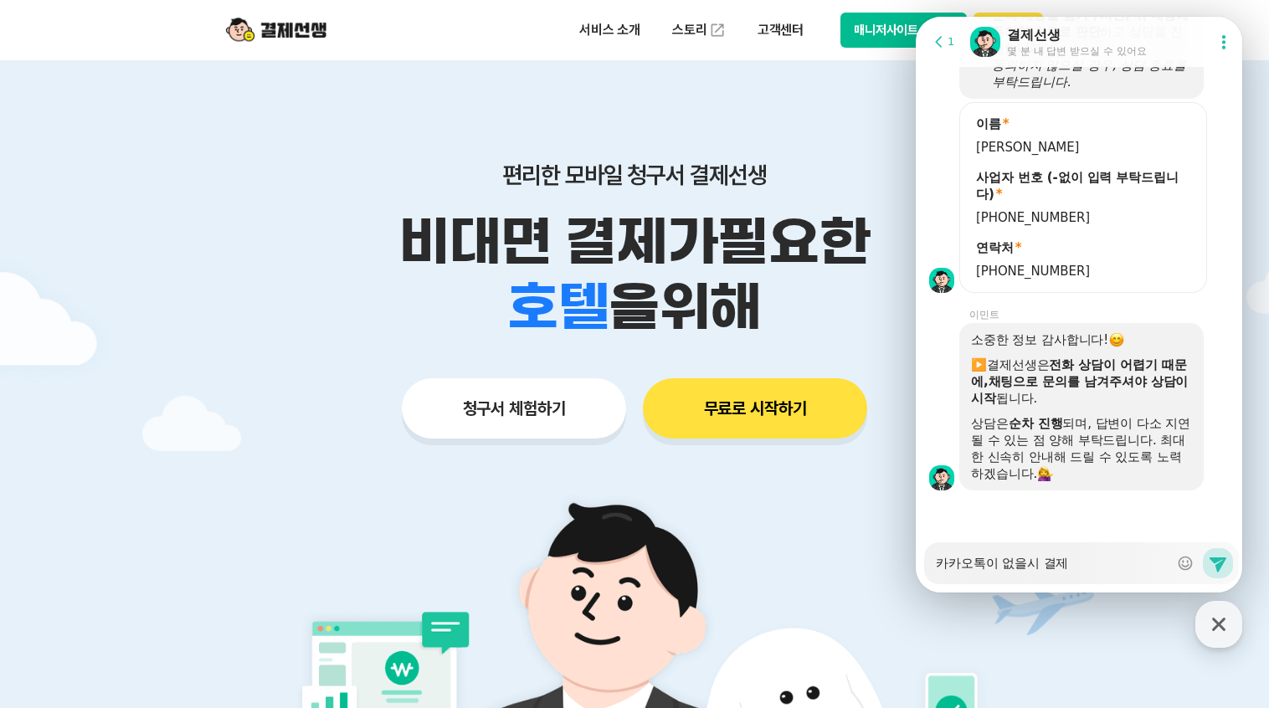
type textarea "x"
type textarea "카카오톡이 없을시 결제ㄴ"
type textarea "x"
type textarea "카카오톡이 없을시 결제느"
type textarea "x"
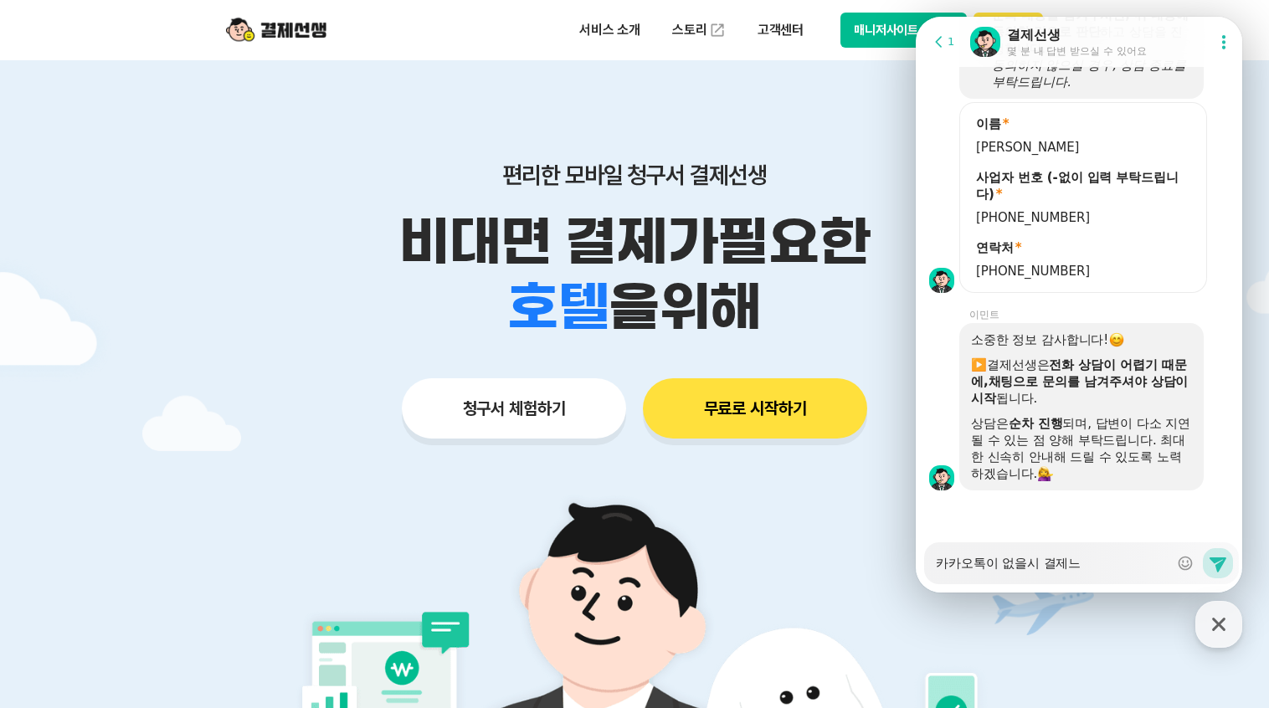
type textarea "카카오톡이 없을시 결제는"
type textarea "x"
type textarea "카카오톡이 없을시 결제는"
type textarea "x"
type textarea "카카오톡이 없을시 결제는 ㅇ"
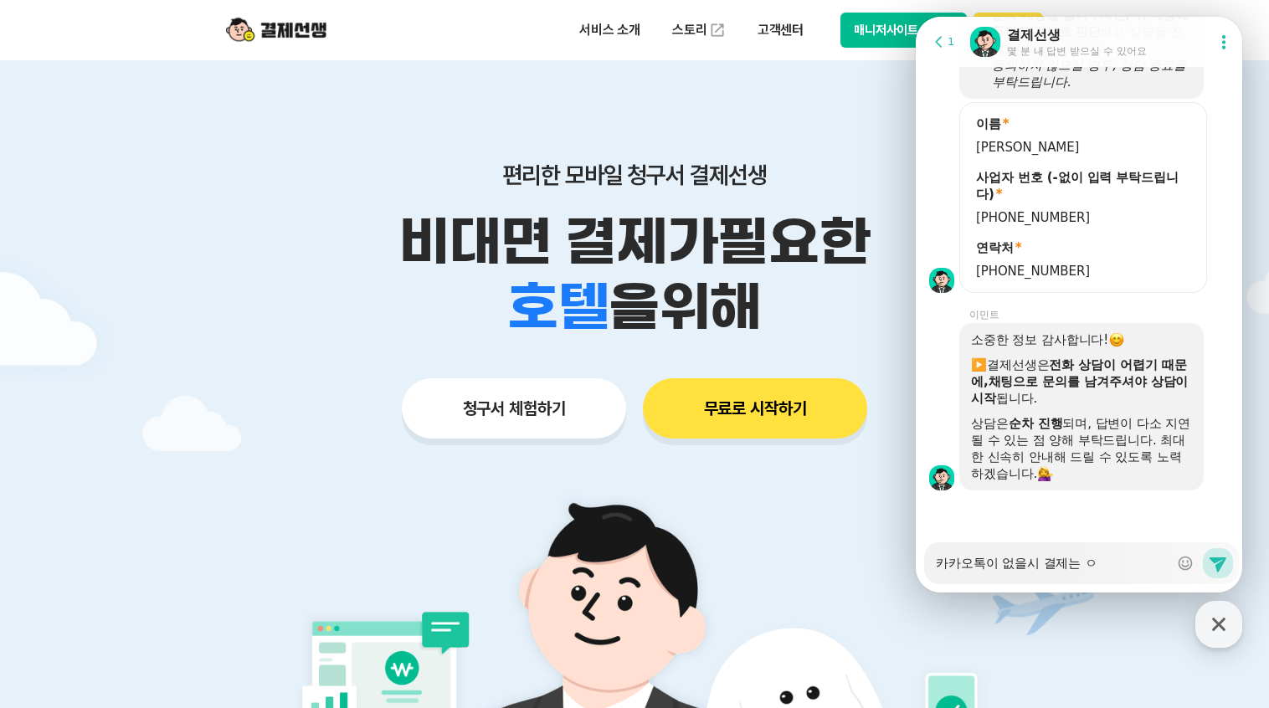
type textarea "x"
type textarea "카카오톡이 없을시 결제는 어"
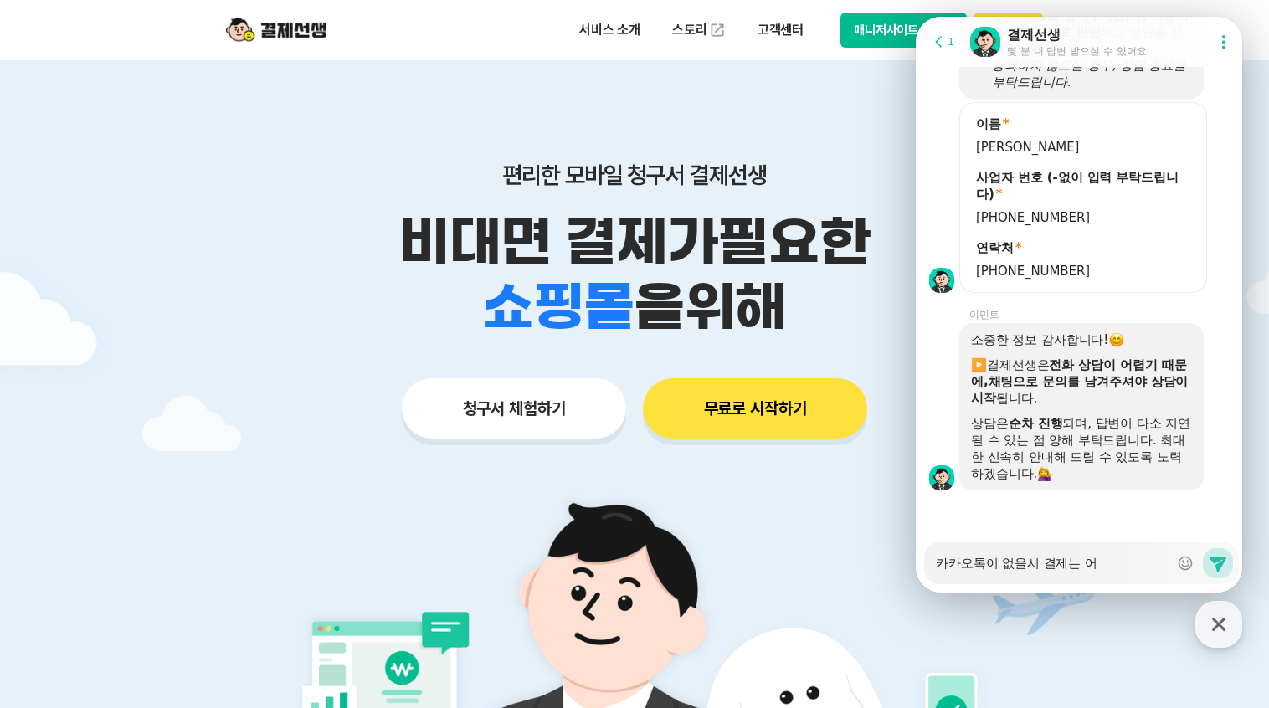
type textarea "x"
type textarea "카카오톡이 없을시 결제는 어ㄸ"
type textarea "x"
type textarea "카카오톡이 없을시 결제는 어떠"
type textarea "x"
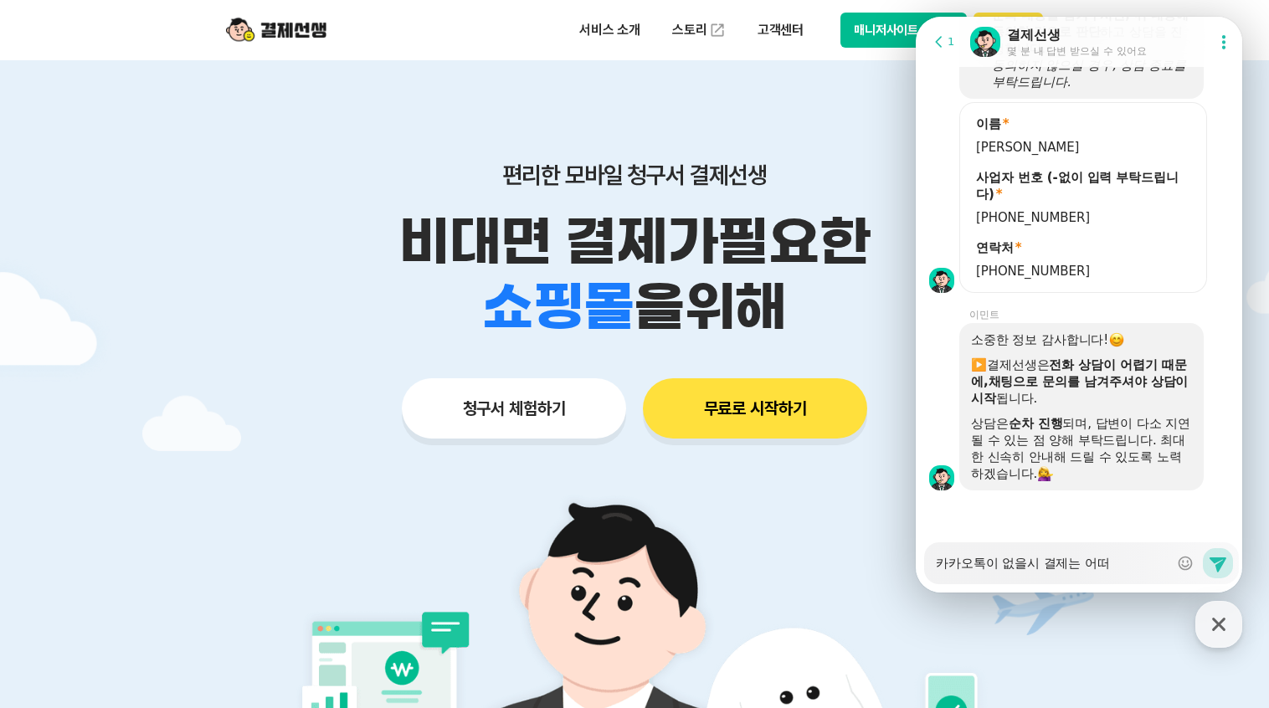
type textarea "카카오톡이 없을시 결제는 어떻"
type textarea "x"
type textarea "카카오톡이 없을시 결제는 어떻ㄱ"
type textarea "x"
type textarea "카카오톡이 없을시 결제는 어떻게"
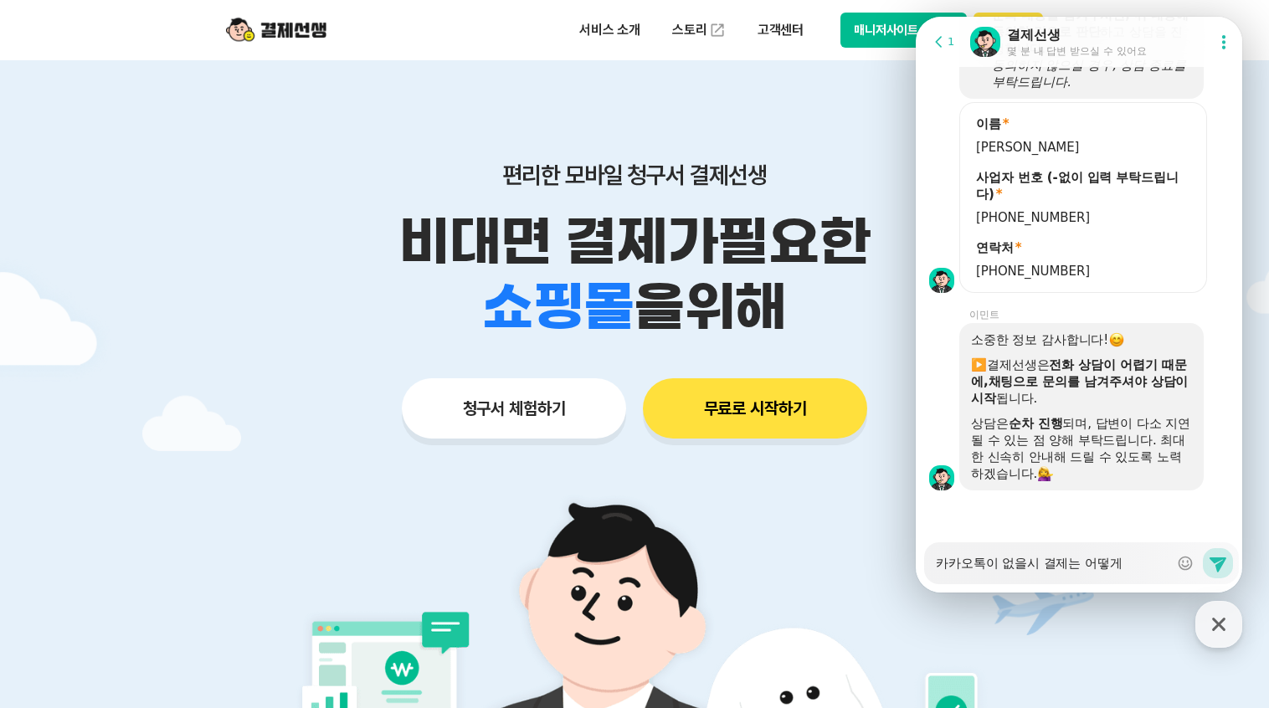
type textarea "x"
type textarea "카카오톡이 없을시 결제는 어떻게"
type textarea "x"
type textarea "카카오톡이 없을시 결제는 어떻게 ㅎ"
type textarea "x"
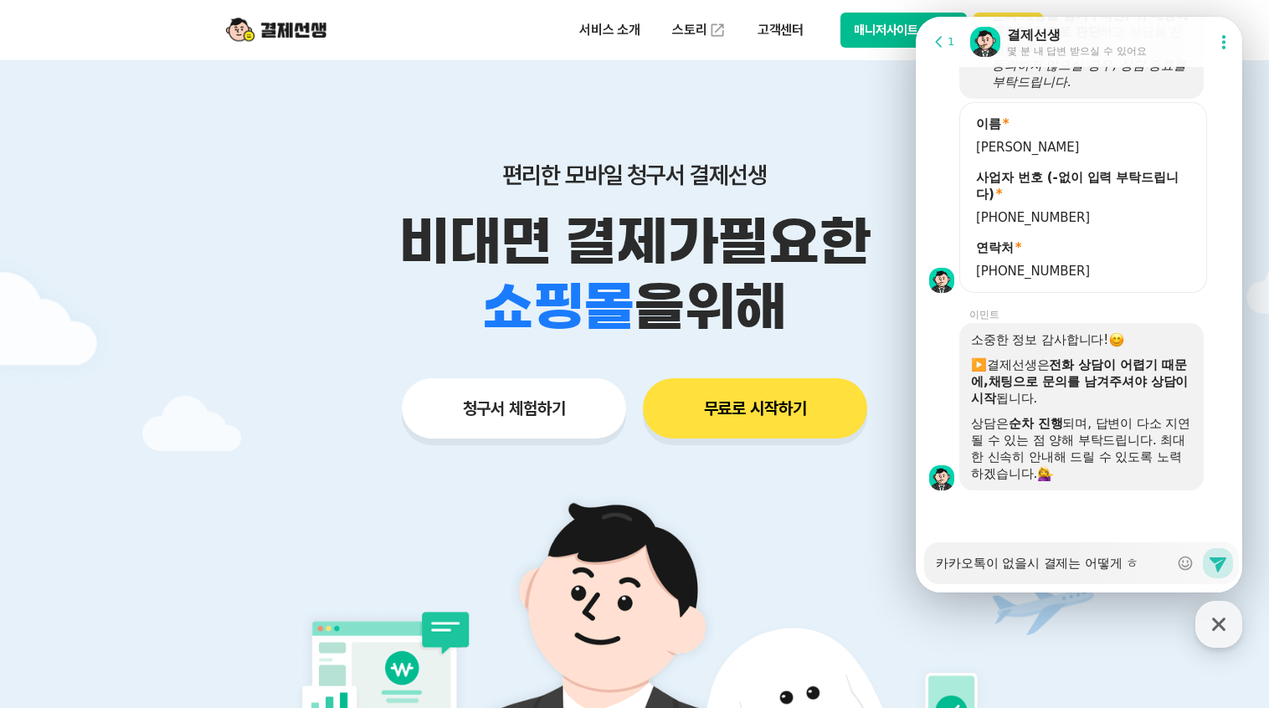
type textarea "카카오톡이 없을시 결제는 어떻게 하"
type textarea "x"
type textarea "카카오톡이 없을시 결제는 어떻게 할"
type textarea "x"
type textarea "카카오톡이 없을시 결제는 어떻게 할"
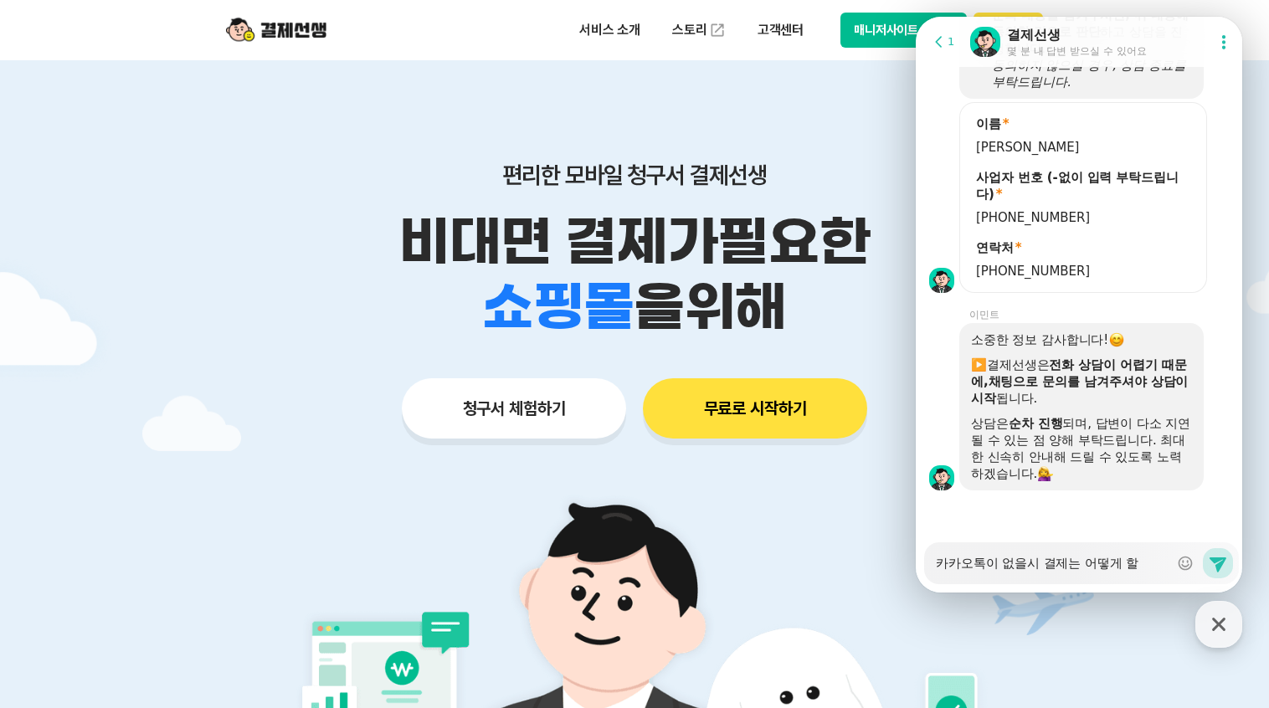
type textarea "x"
type textarea "카카오톡이 없을시 결제는 어떻게 할 ㅅ"
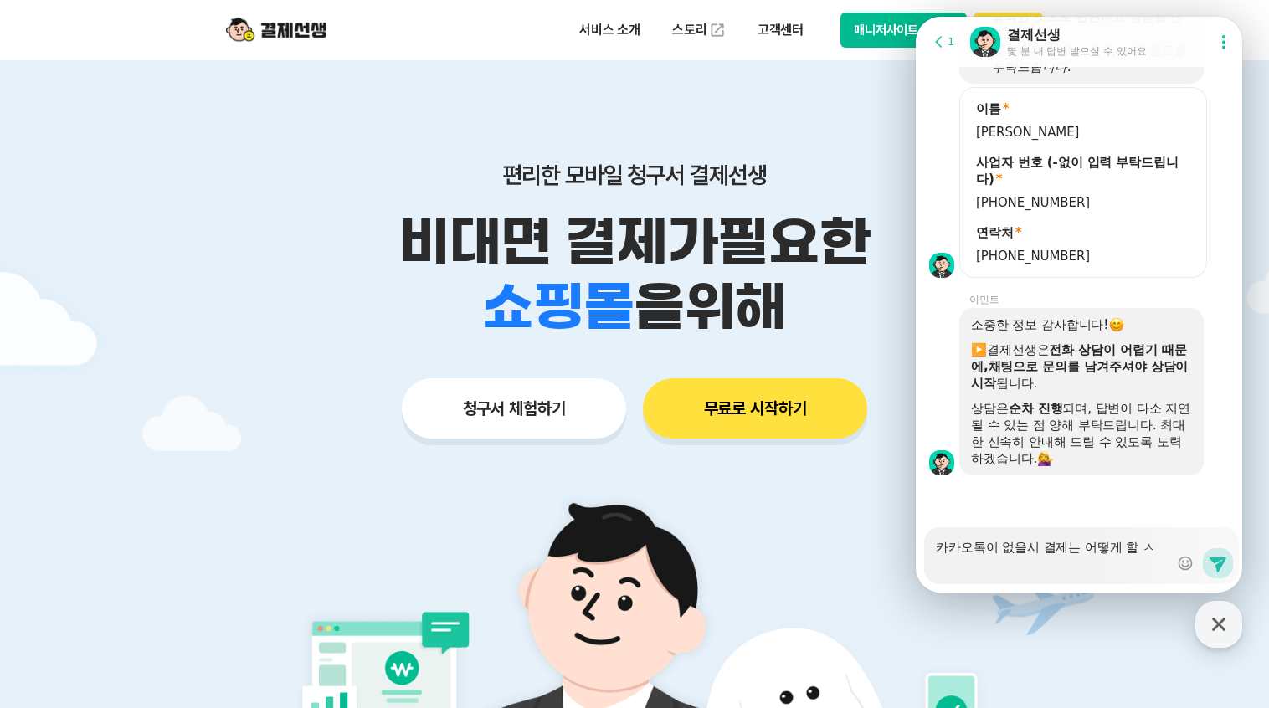
type textarea "x"
type textarea "카카오톡이 없을시 결제는 어떻게 할 수"
type textarea "x"
type textarea "카카오톡이 없을시 결제는 어떻게 할 수"
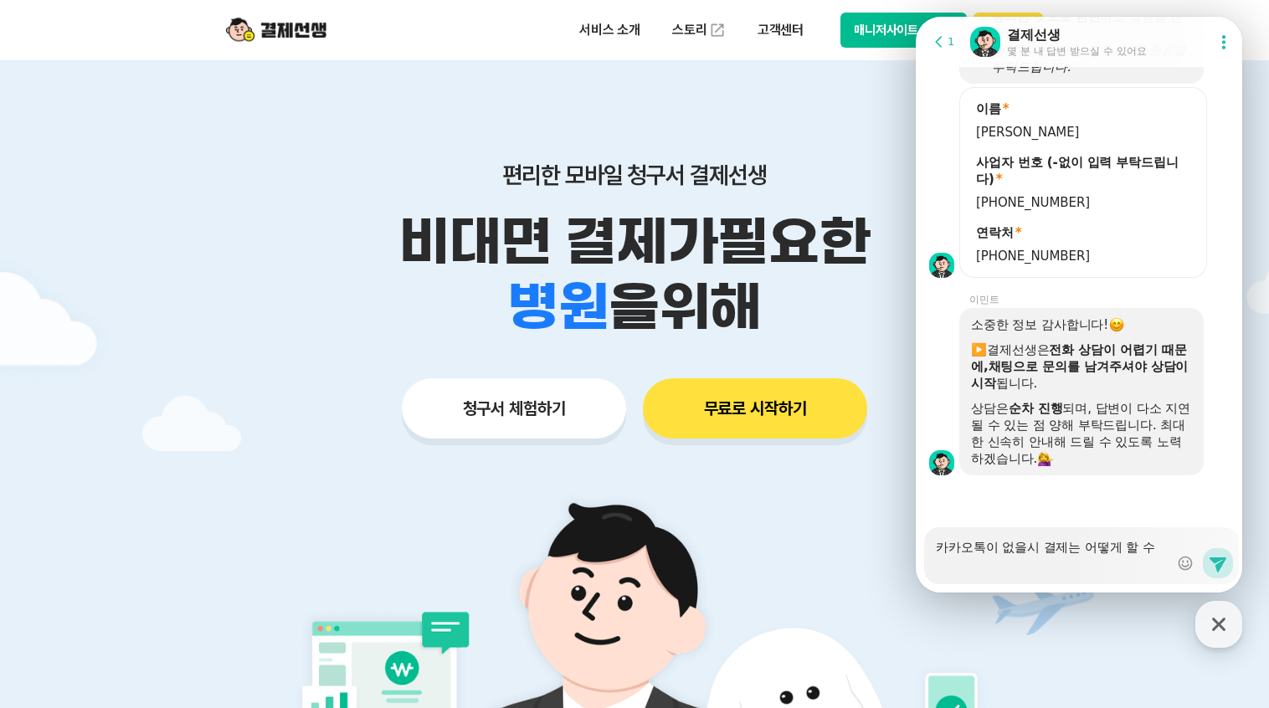
type textarea "x"
type textarea "카카오톡이 없을시 결제는 어떻게 할 수 ㅇ"
type textarea "x"
type textarea "카카오톡이 없을시 결제는 어떻게 할 수 이"
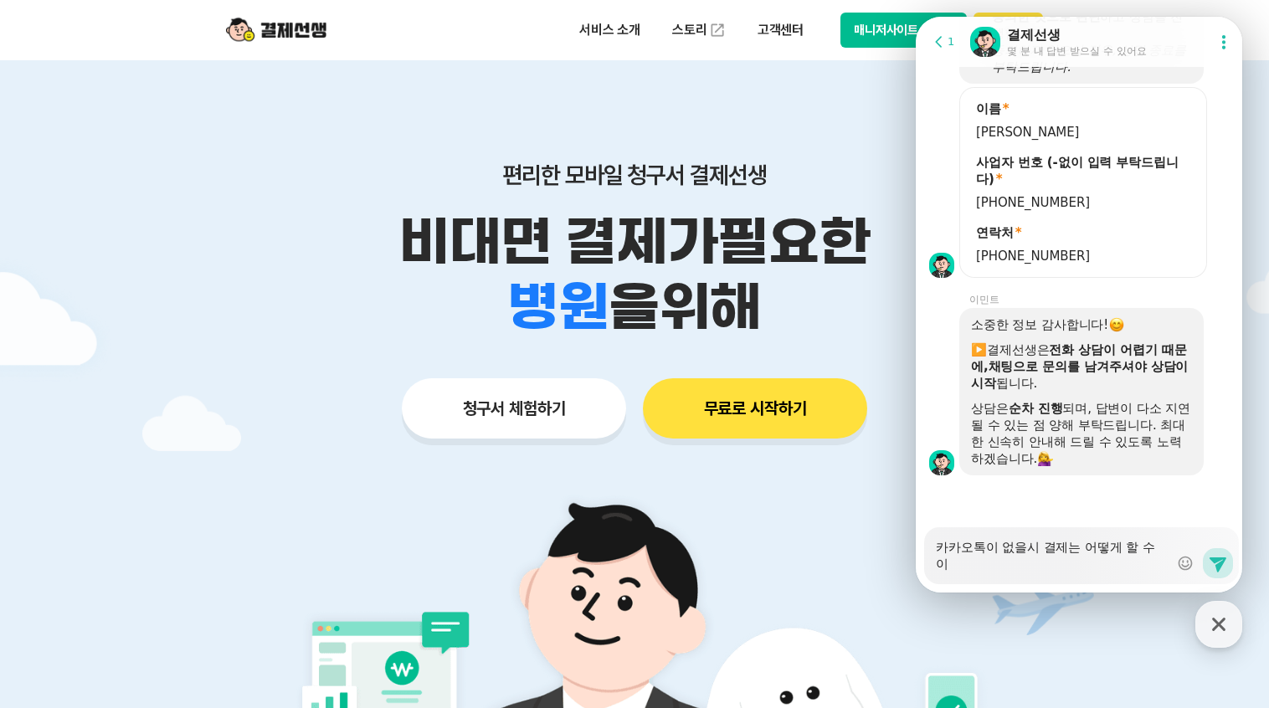
type textarea "x"
type textarea "카카오톡이 없을시 결제는 어떻게 할 수 있"
type textarea "x"
type textarea "카카오톡이 없을시 결제는 어떻게 할 수 있ㄴ"
type textarea "x"
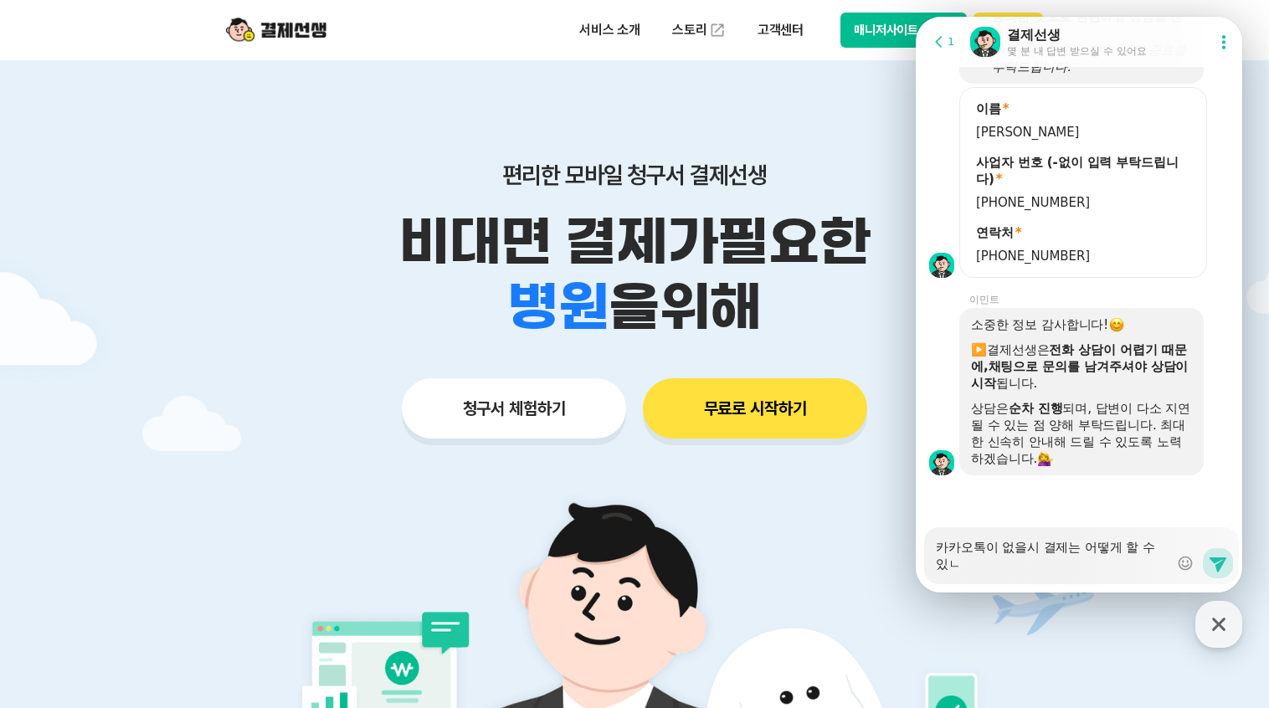
type textarea "카카오톡이 없을시 결제는 어떻게 할 수 있나"
type textarea "x"
type textarea "카카오톡이 없을시 결제는 어떻게 할 수 있낭"
type textarea "x"
type textarea "카카오톡이 없을시 결제는 어떻게 할 수 있나요"
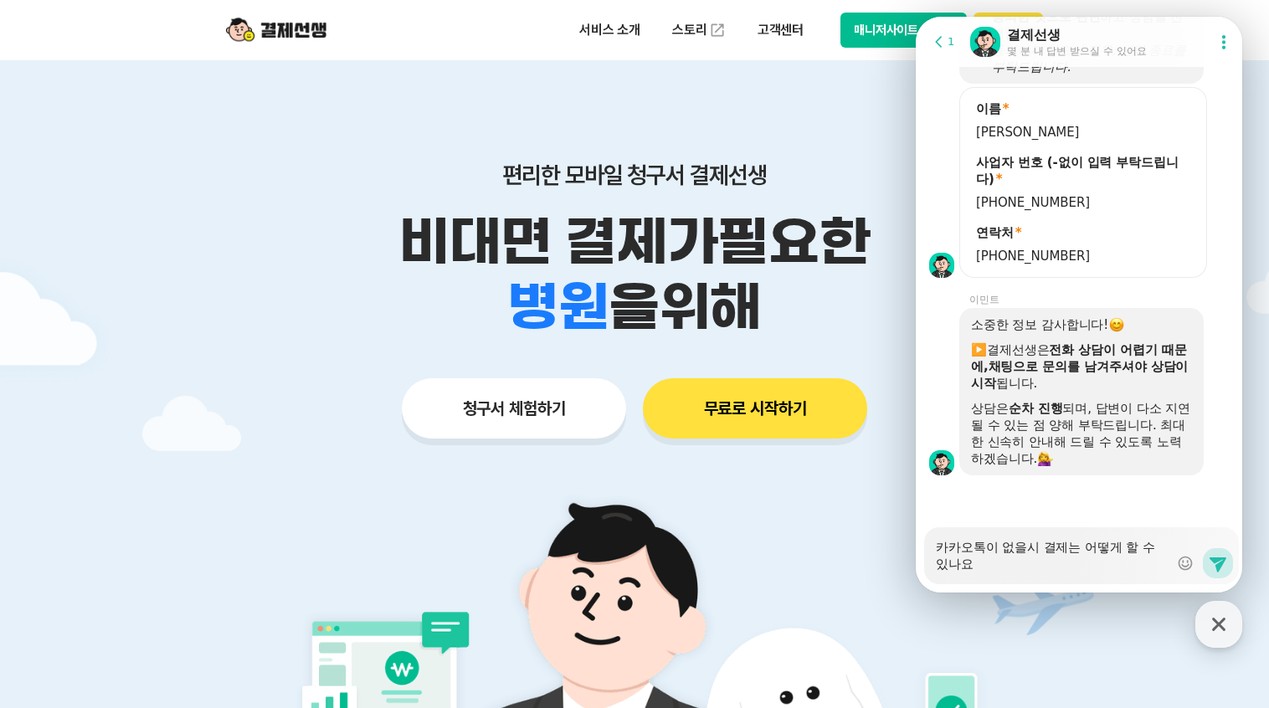
type textarea "x"
type textarea "카카오톡이 없을시 결제는 어떻게 할 수 있나요?"
click at [938, 549] on textarea "카카오톡이 없을시 결제는 어떻게 할 수 있나요?" at bounding box center [1052, 550] width 233 height 45
type textarea "x"
type textarea "ㅎ카카오톡이 없을시 결제는 어떻게 할 수 있나요?"
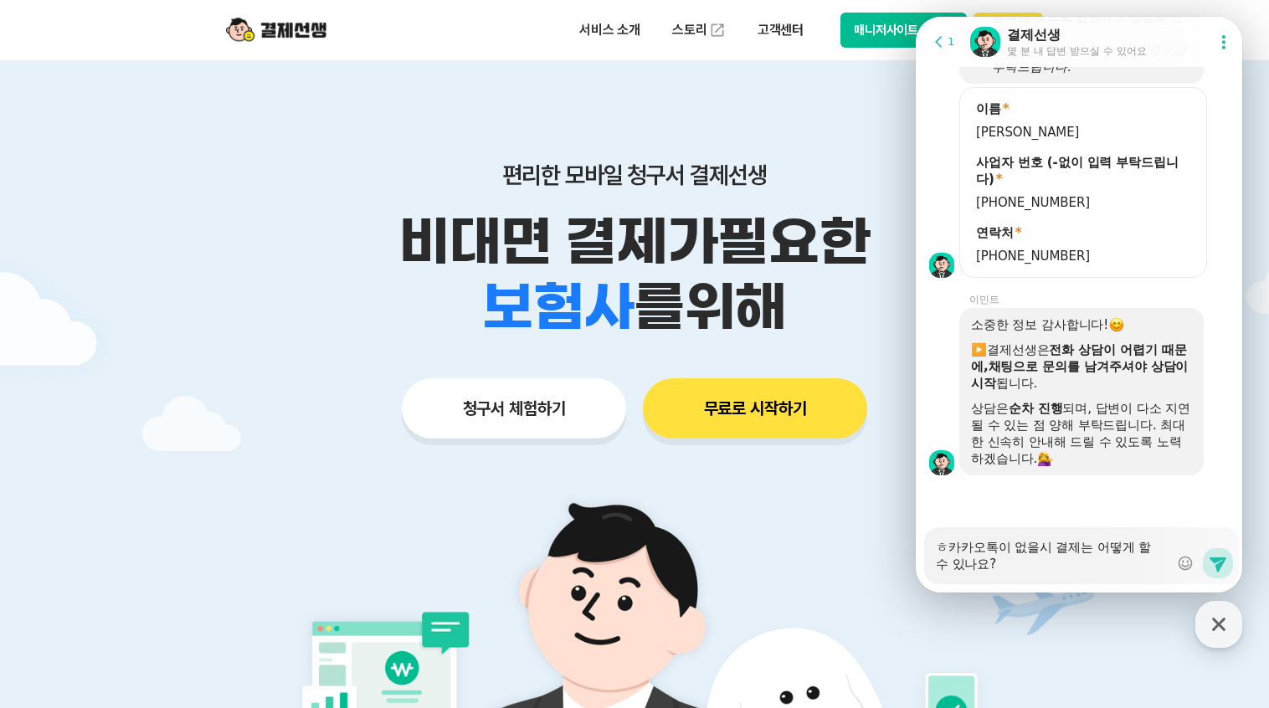
type textarea "x"
type textarea "하카카오톡이 없을시 결제는 어떻게 할 수 있나요?"
type textarea "x"
type textarea "학카카오톡이 없을시 결제는 어떻게 할 수 있나요?"
type textarea "x"
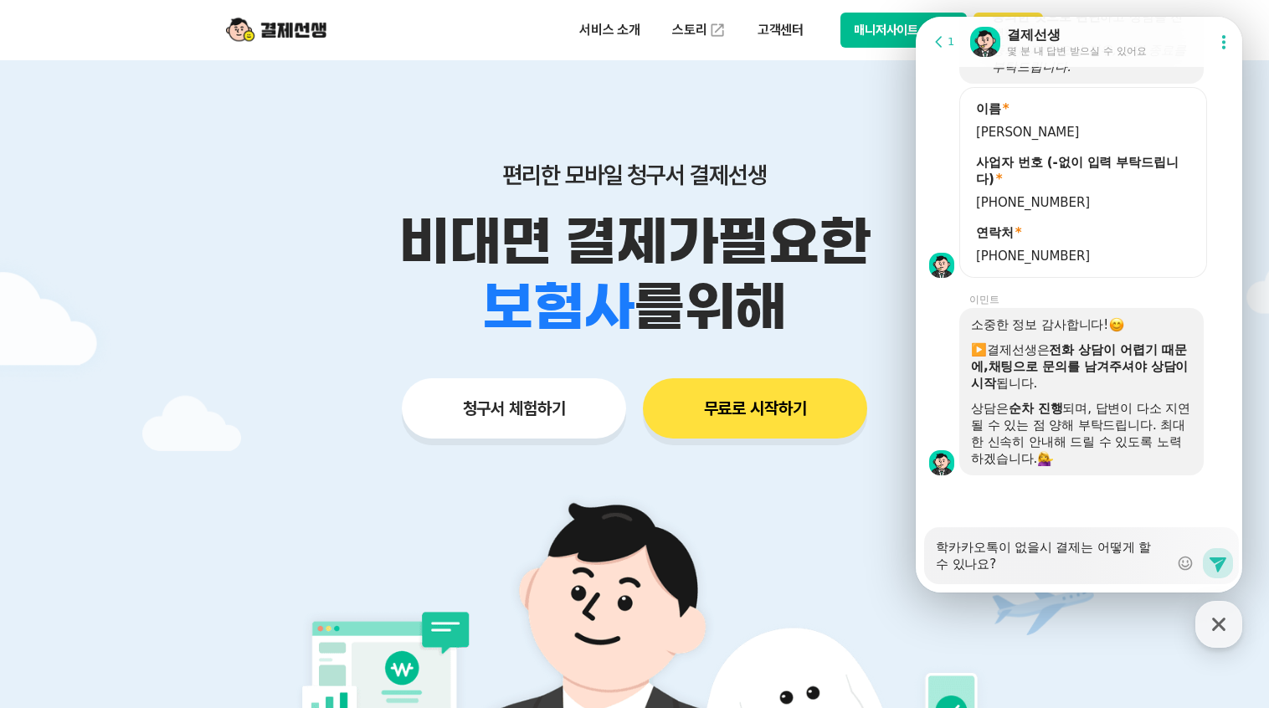
type textarea "학ㅂ카카오톡이 없을시 결제는 어떻게 할 수 있나요?"
type textarea "x"
type textarea "학부카카오톡이 없을시 결제는 어떻게 할 수 있나요?"
type textarea "x"
type textarea "학붐카카오톡이 없을시 결제는 어떻게 할 수 있나요?"
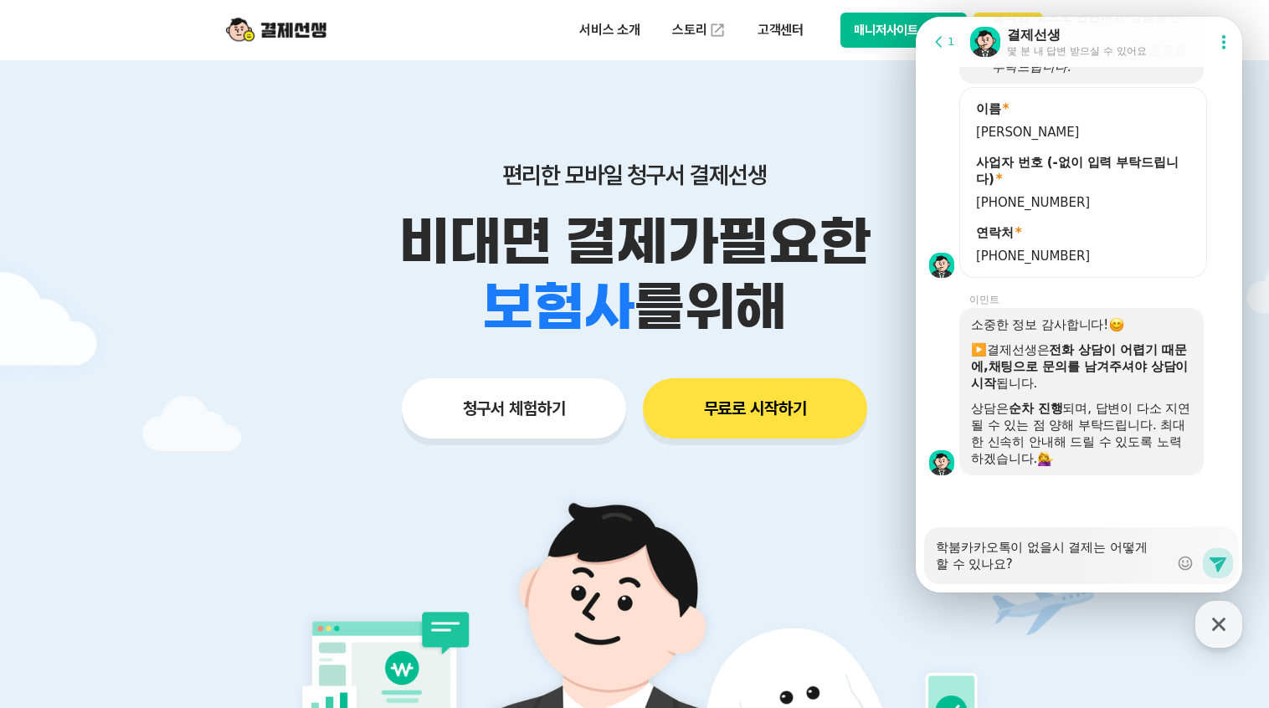
type textarea "x"
type textarea "학부모카카오톡이 없을시 결제는 어떻게 할 수 있나요?"
type textarea "x"
type textarea "학부목카카오톡이 없을시 결제는 어떻게 할 수 있나요?"
type textarea "x"
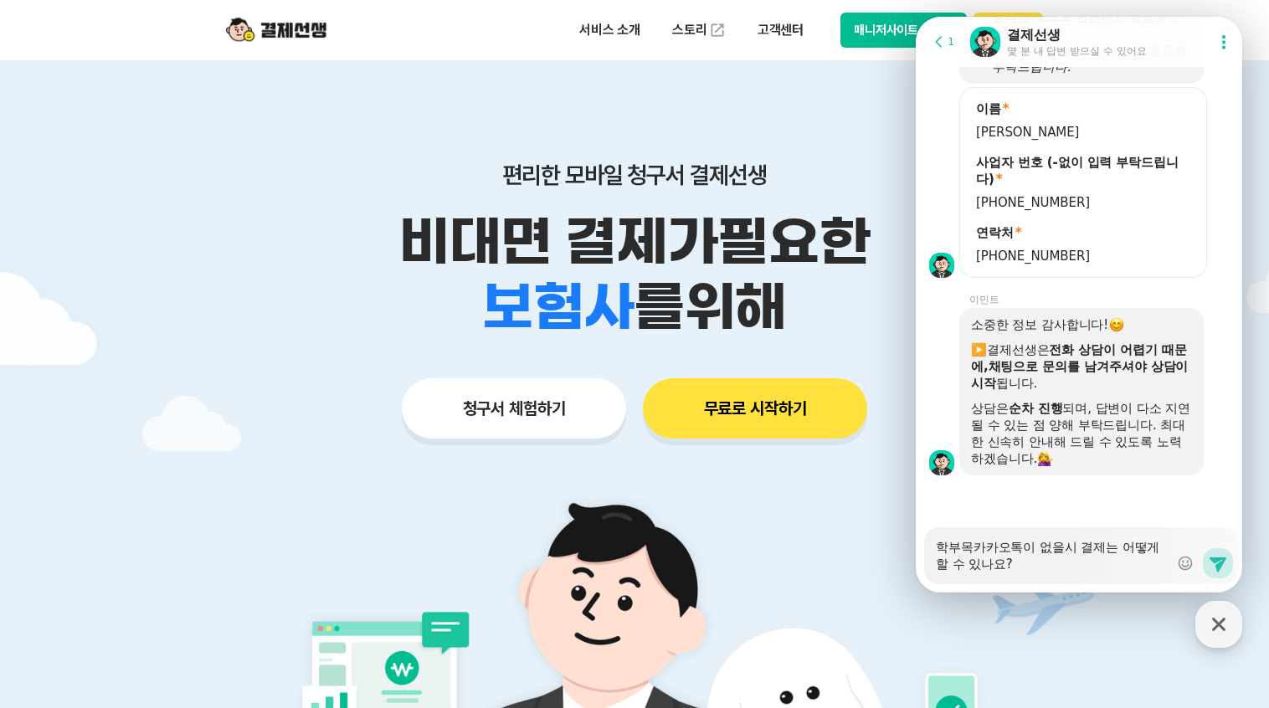
type textarea "학부모가카카오톡이 없을시 결제는 어떻게 할 수 있나요?"
type textarea "x"
type textarea "학부모가 카카오톡이 없을시 결제는 어떻게 할 수 있나요?"
click at [1218, 567] on icon at bounding box center [1218, 564] width 20 height 20
type textarea "x"
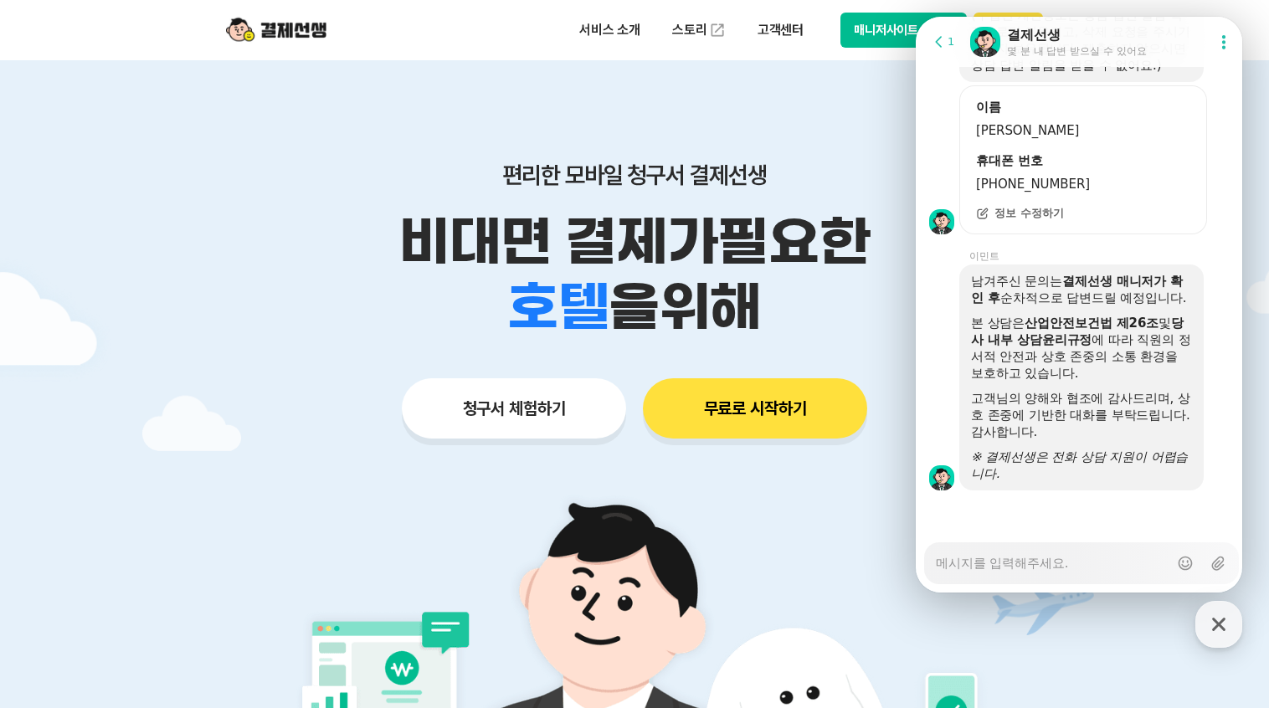
scroll to position [2129, 0]
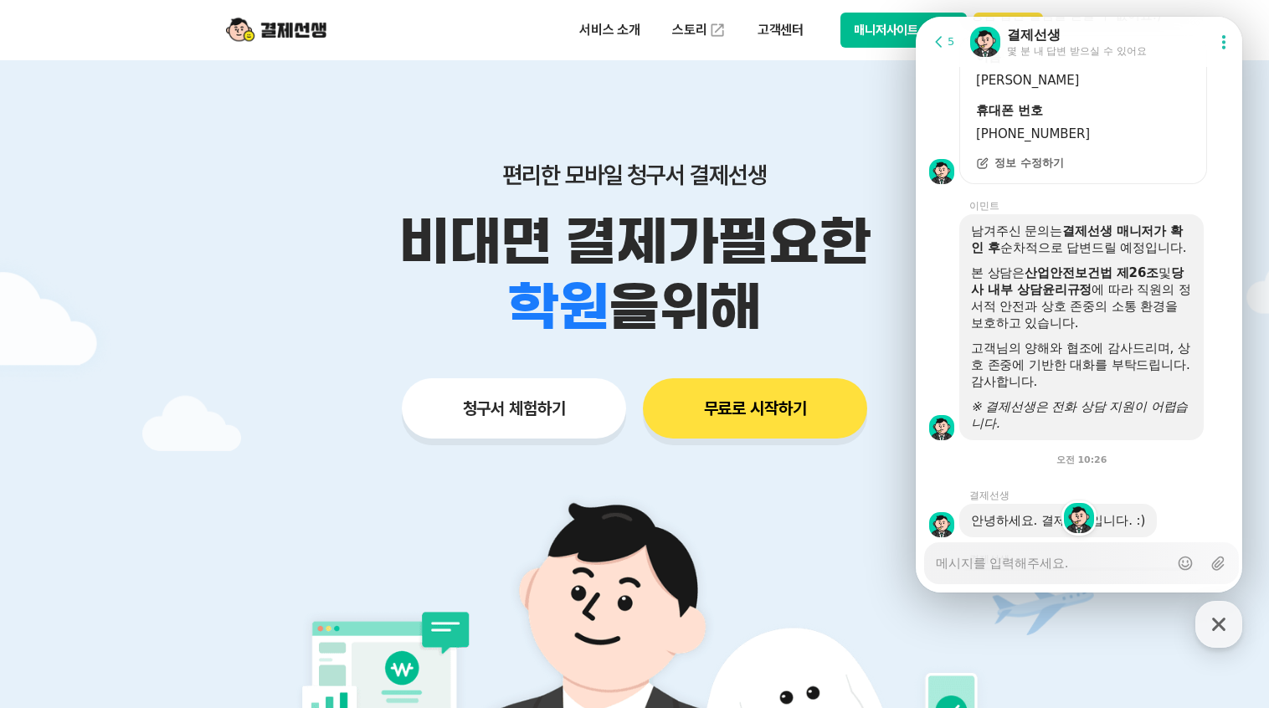
type textarea "x"
